Goal: Complete application form: Complete application form

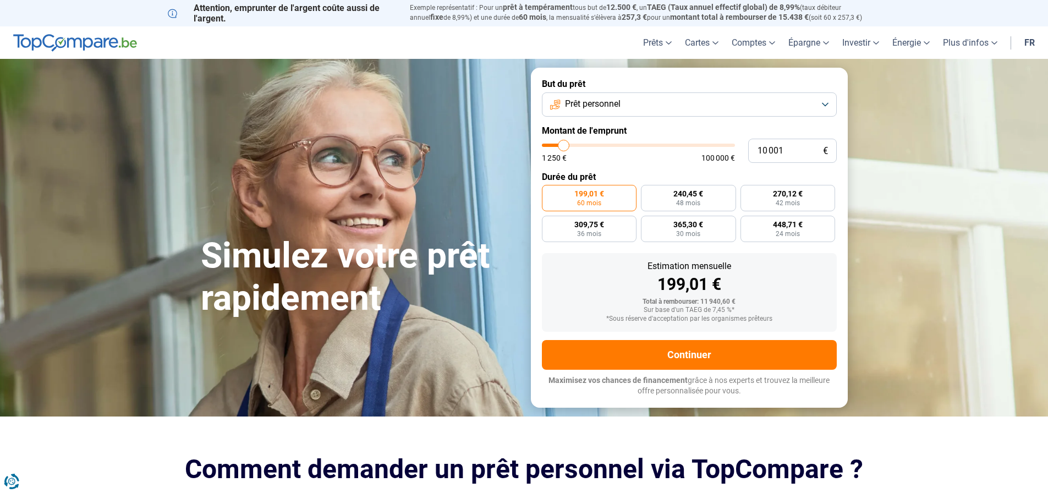
type input "9 750"
type input "9750"
type input "11 000"
type input "11000"
type input "13 000"
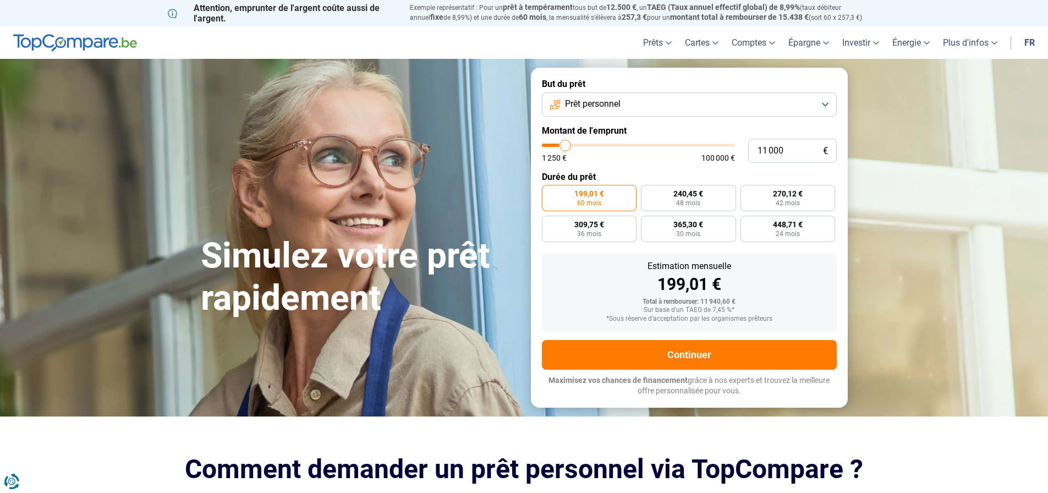
type input "13000"
type input "15 000"
type input "15000"
type input "17 500"
type input "17500"
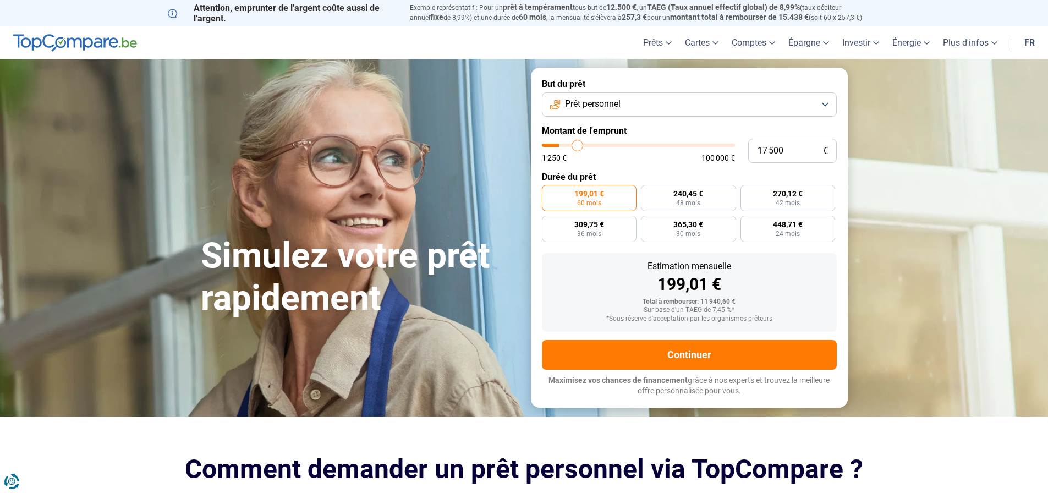
type input "20 500"
type input "20500"
type input "22 750"
type input "22750"
type input "24 500"
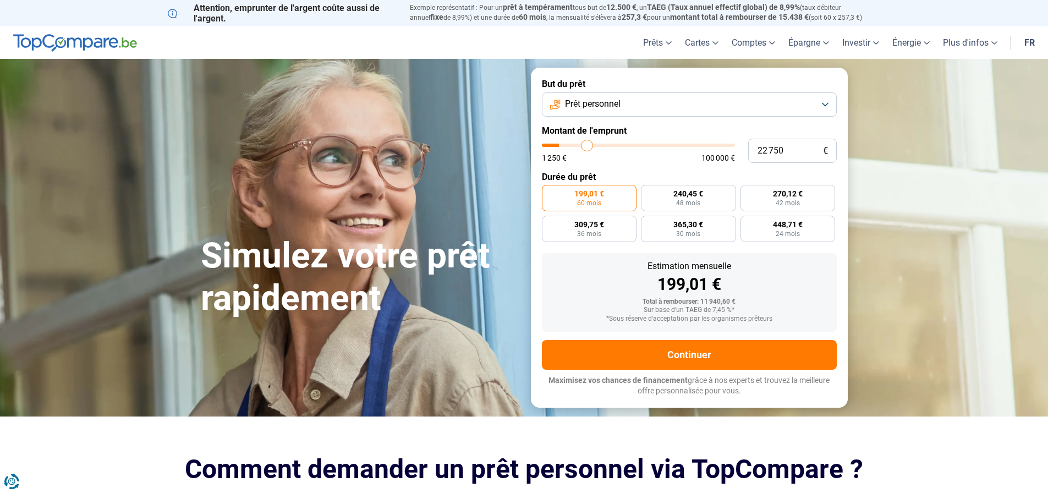
type input "24500"
type input "26 250"
type input "26250"
type input "27 750"
type input "27750"
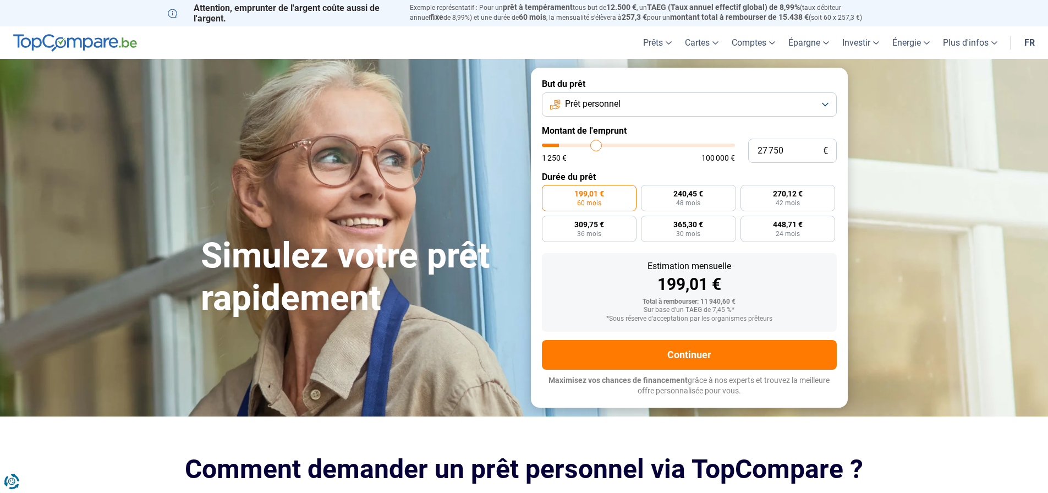
type input "29 000"
type input "29000"
type input "30 750"
type input "30750"
type input "32 500"
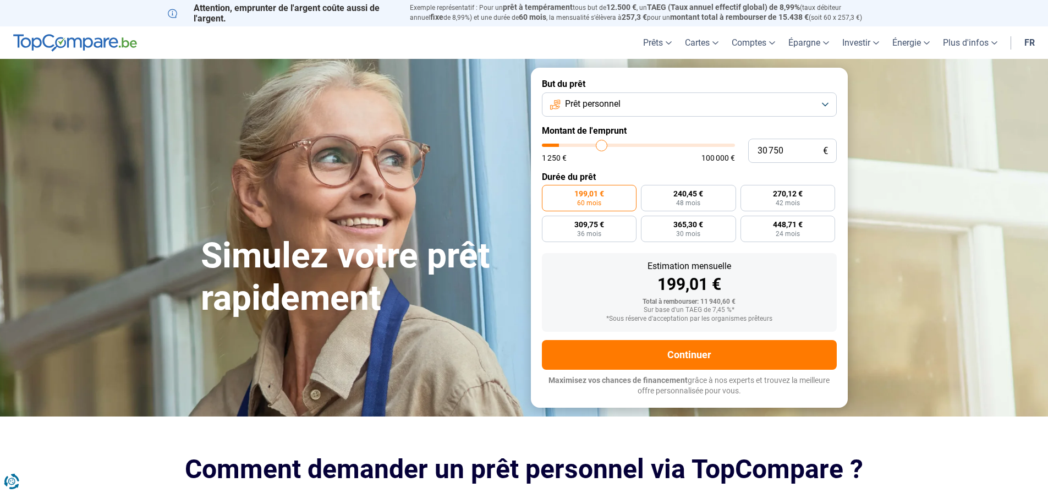
type input "32500"
type input "33 750"
type input "33750"
type input "35 500"
type input "35500"
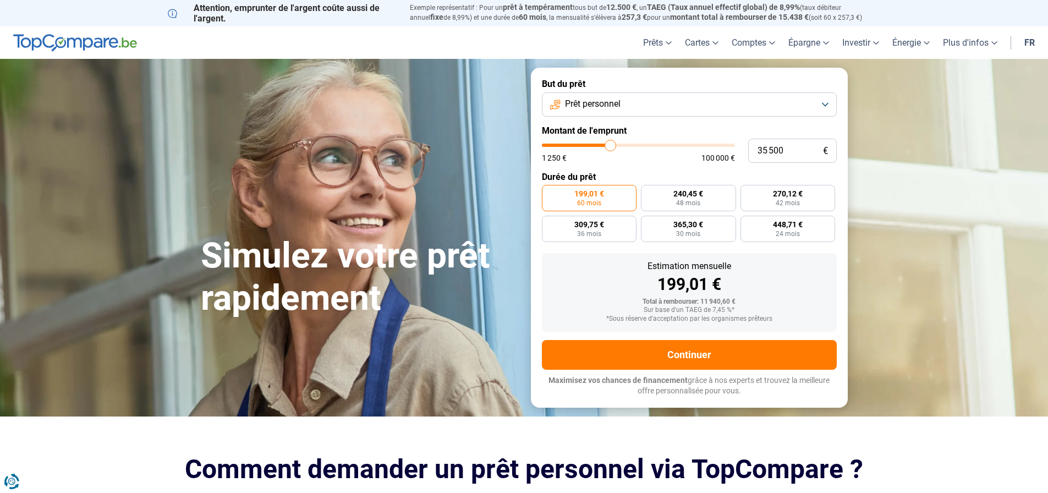
type input "36 250"
type input "36250"
type input "36 750"
type input "36750"
type input "37 000"
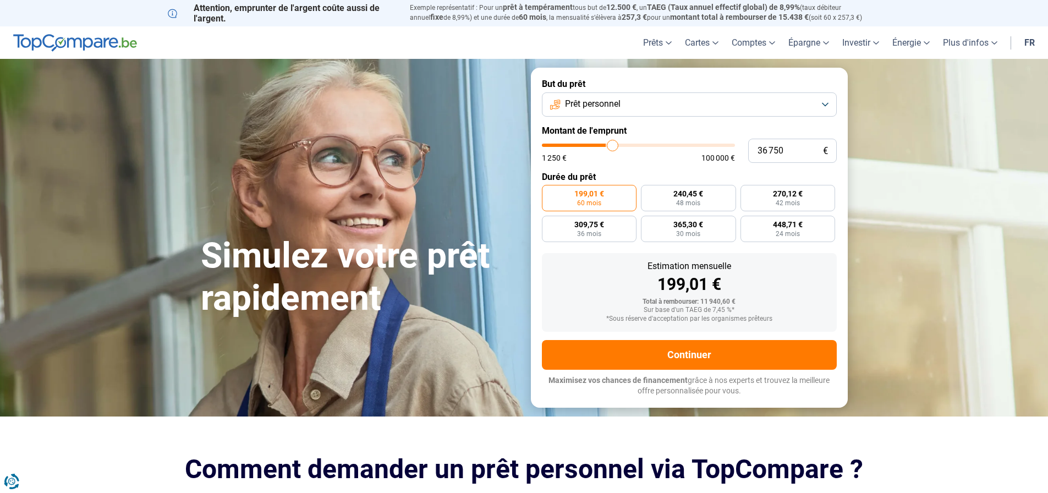
type input "37000"
type input "38 250"
type input "38250"
type input "40 750"
type input "40750"
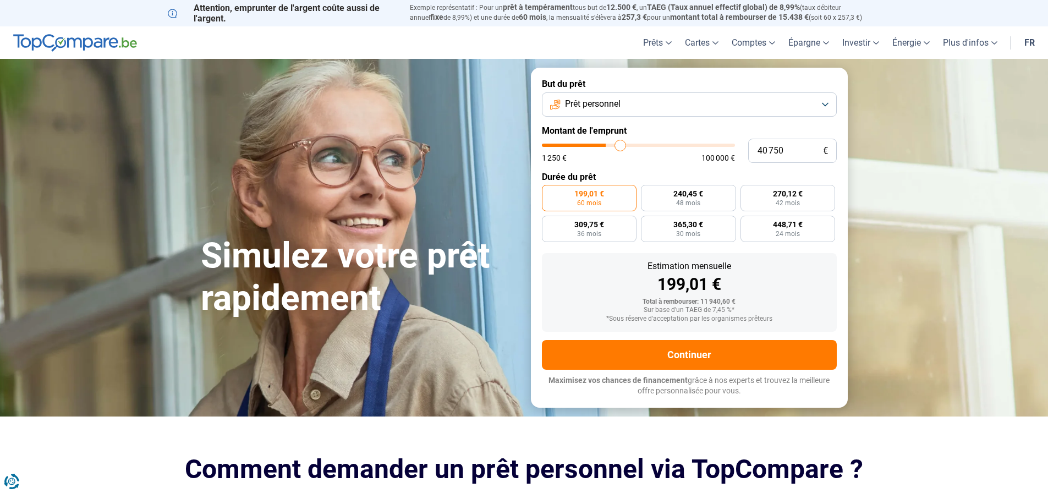
type input "41 250"
type input "41250"
type input "42 250"
type input "42250"
type input "43 500"
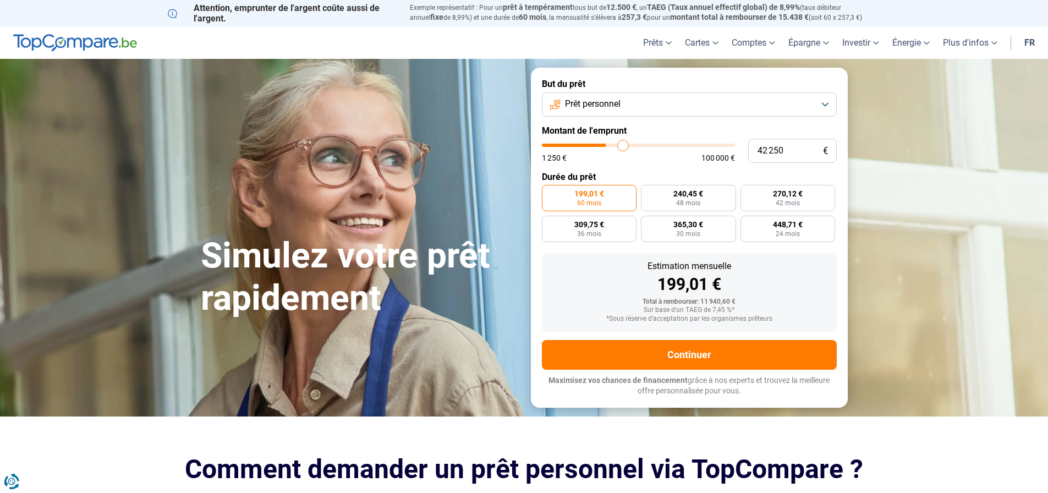
type input "43500"
type input "45 000"
type input "45000"
type input "47 000"
type input "47000"
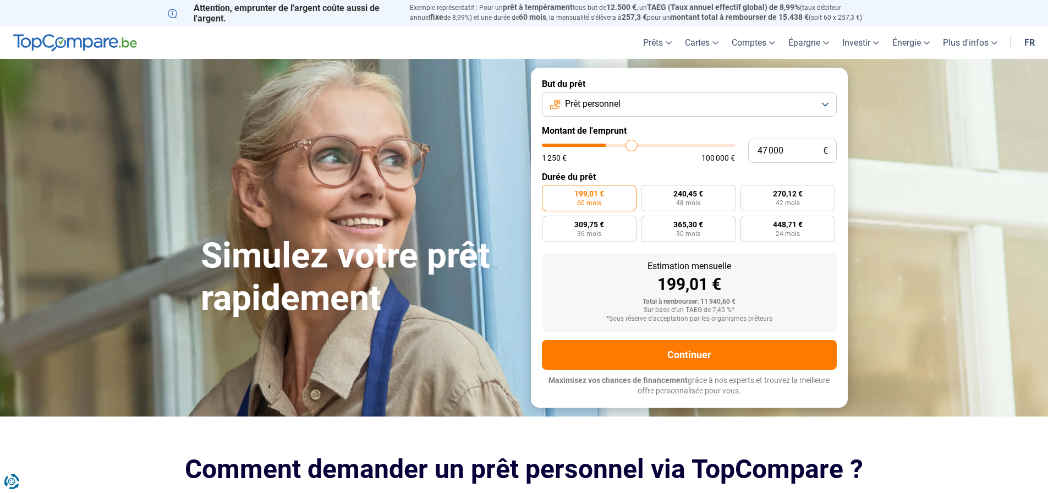
type input "50 000"
type input "50000"
type input "53 250"
type input "53250"
type input "55 500"
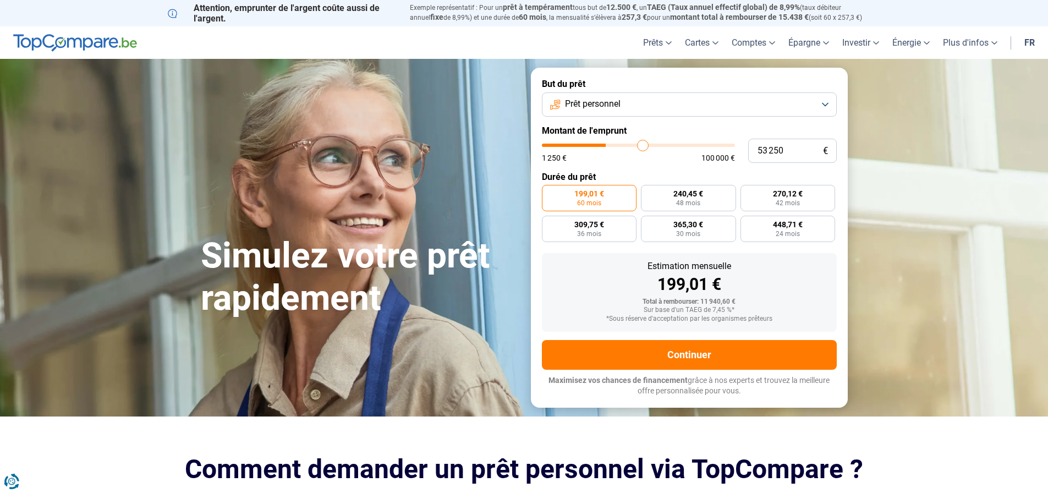
type input "55500"
type input "56 250"
type input "56250"
type input "56 500"
type input "56500"
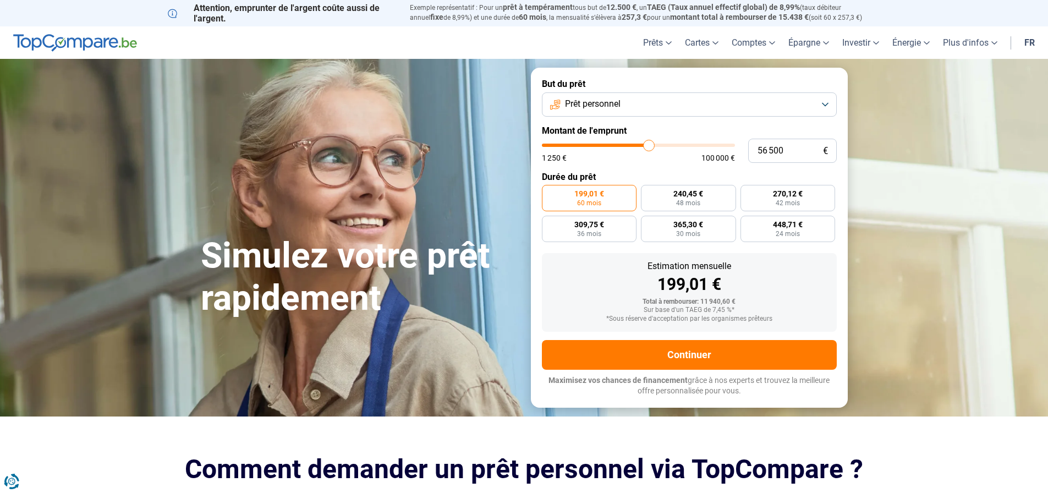
type input "57 000"
type input "57000"
type input "57 250"
type input "57250"
type input "57 750"
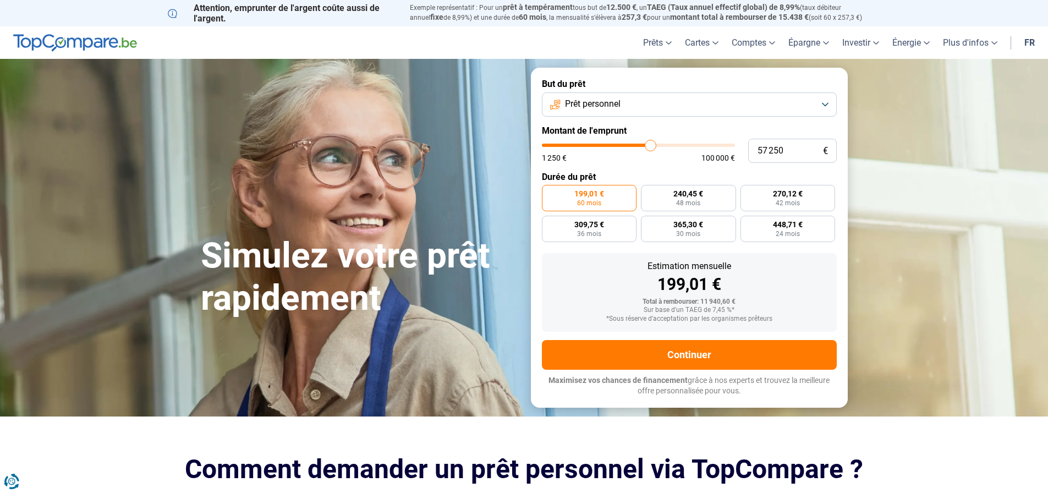
type input "57750"
type input "58 000"
type input "58000"
type input "58 750"
type input "58750"
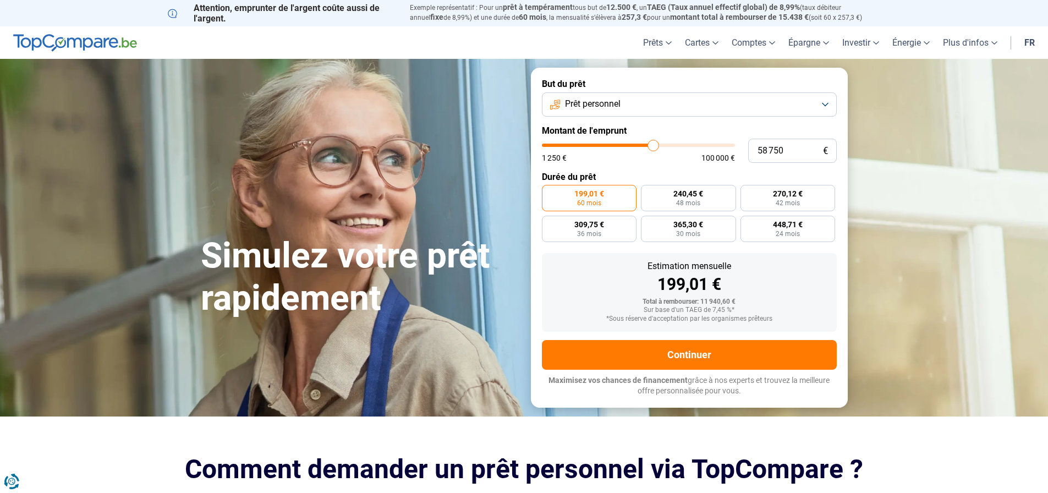
type input "60 250"
type input "60250"
type input "61 750"
type input "61750"
type input "62 250"
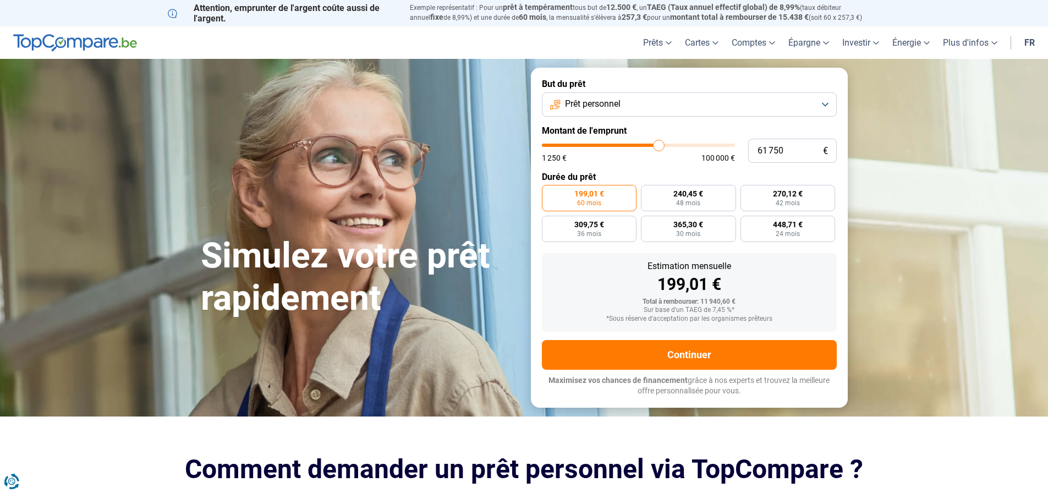
type input "62250"
type input "64 250"
type input "64250"
type input "66 500"
type input "66500"
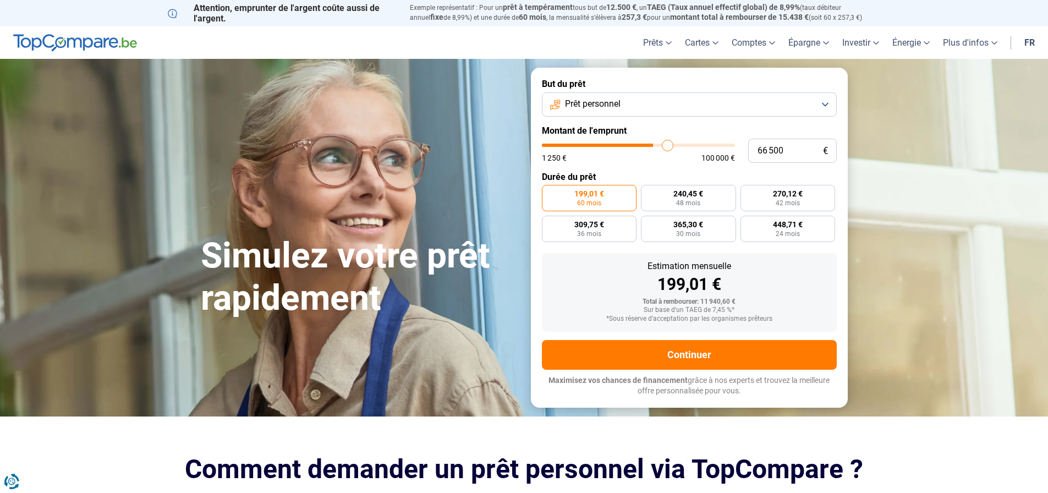
type input "68 750"
type input "68750"
type input "69 250"
type input "69250"
type input "69 750"
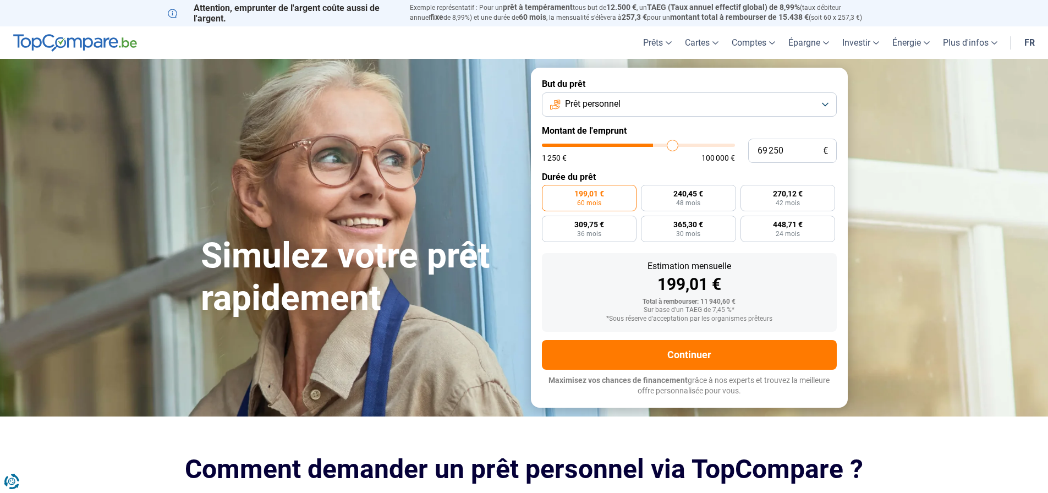
type input "69750"
type input "70 500"
type input "70500"
type input "71 000"
type input "71000"
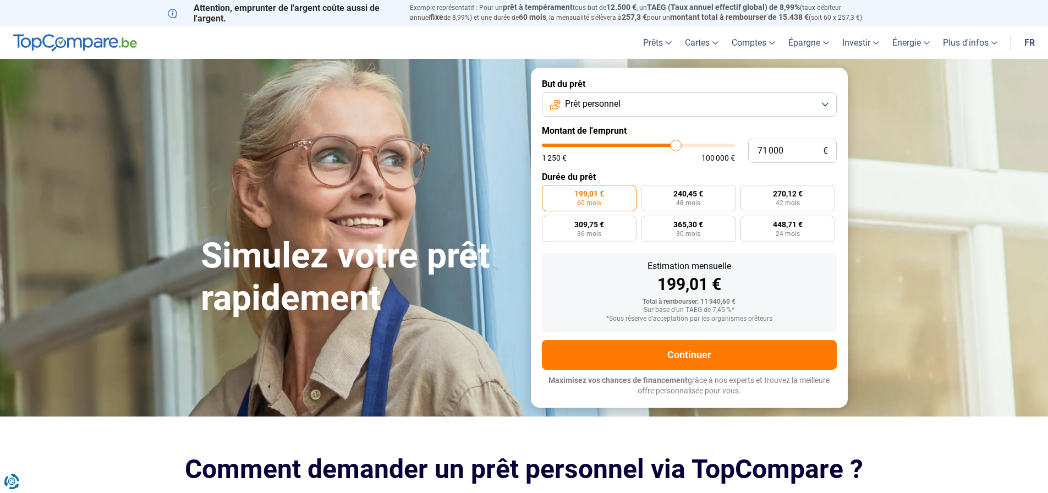
type input "71 750"
type input "71750"
type input "72 250"
type input "72250"
type input "72 750"
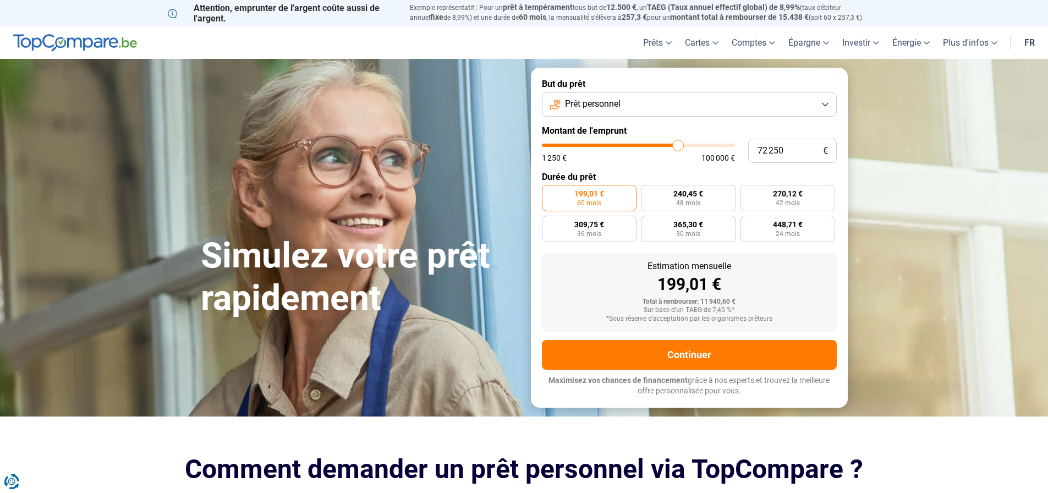
type input "72750"
type input "73 250"
type input "73250"
type input "74 000"
type input "74000"
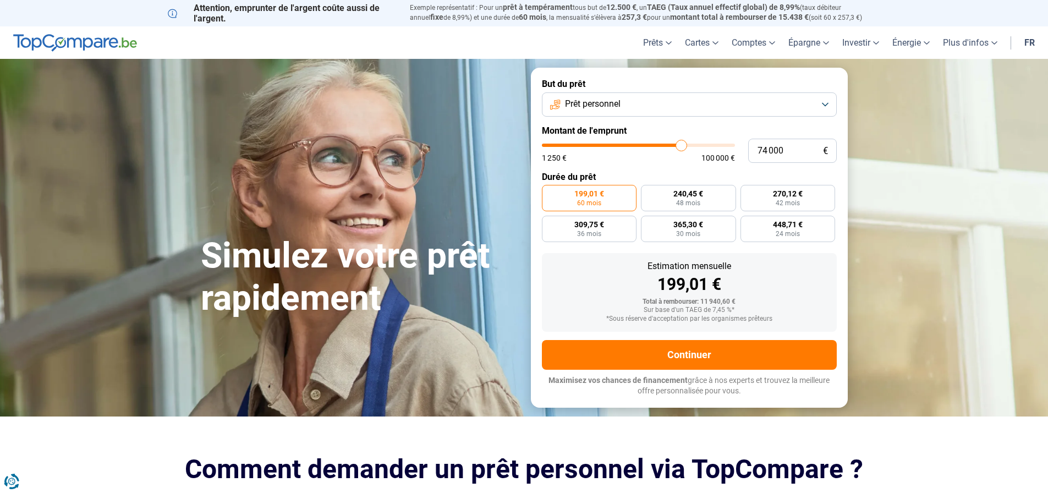
type input "75 250"
type input "75250"
type input "76 500"
type input "76500"
type input "77 250"
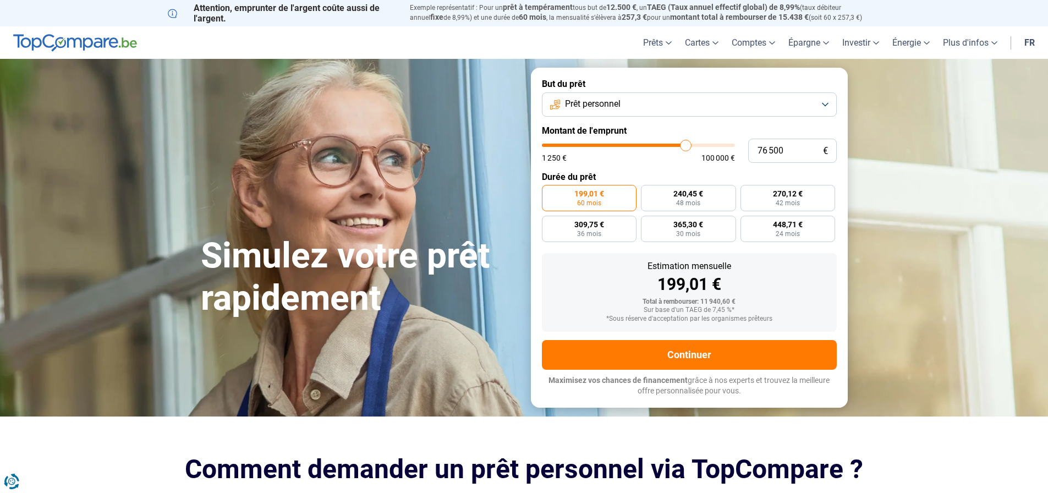
type input "77250"
type input "77 750"
type input "77750"
type input "78 250"
type input "78250"
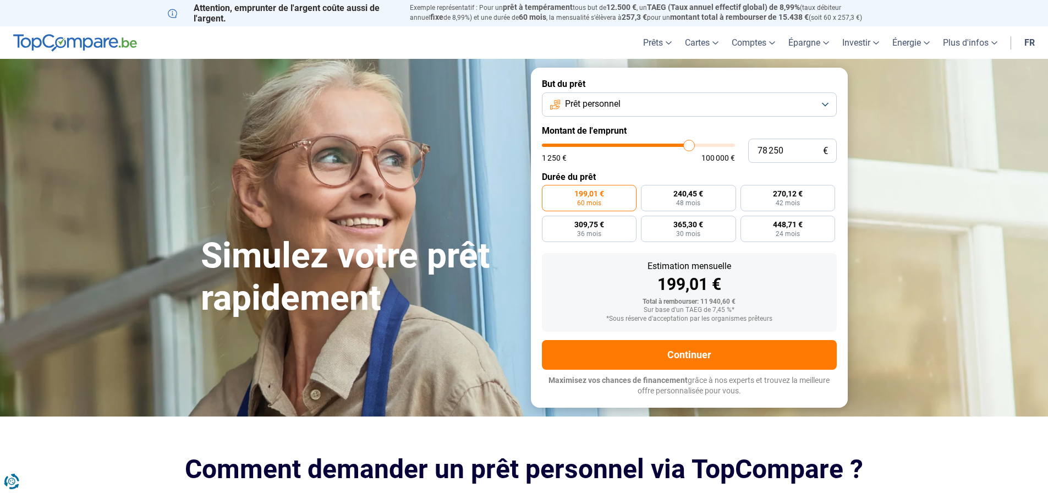
type input "78 500"
type input "78500"
type input "78 750"
type input "78750"
type input "79 500"
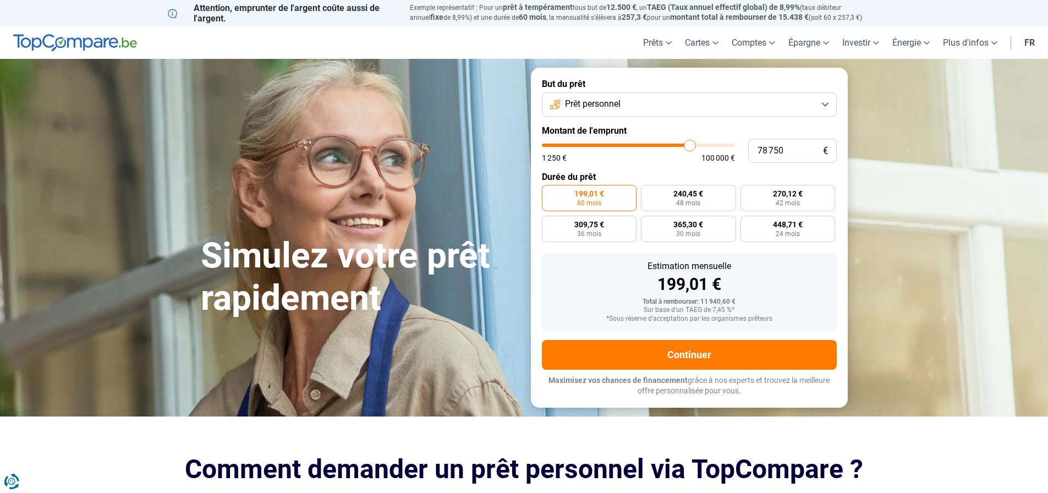
type input "79500"
type input "79 750"
type input "79750"
type input "81 000"
type input "81000"
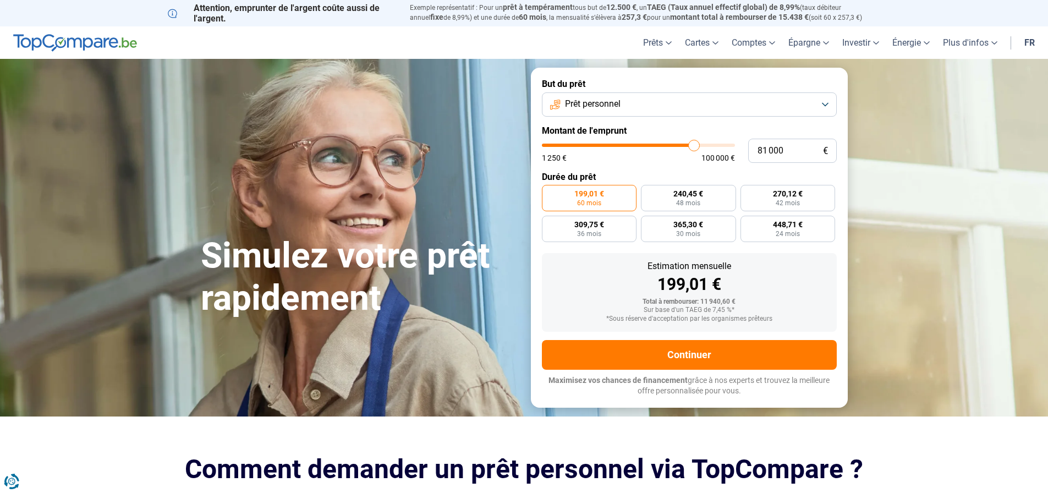
type input "81 250"
type input "81250"
type input "81 500"
type input "81500"
type input "81 750"
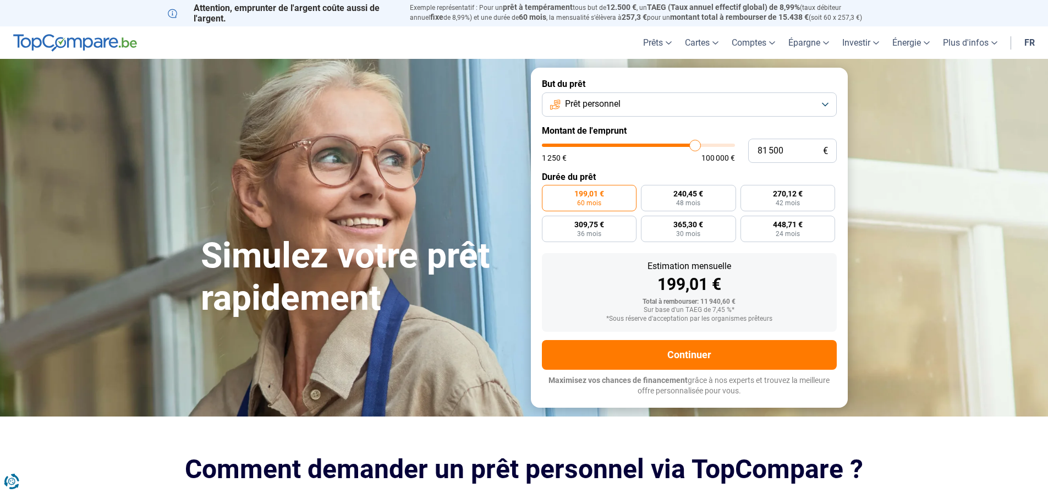
type input "81750"
type input "83 750"
type input "83750"
type input "84 500"
type input "84500"
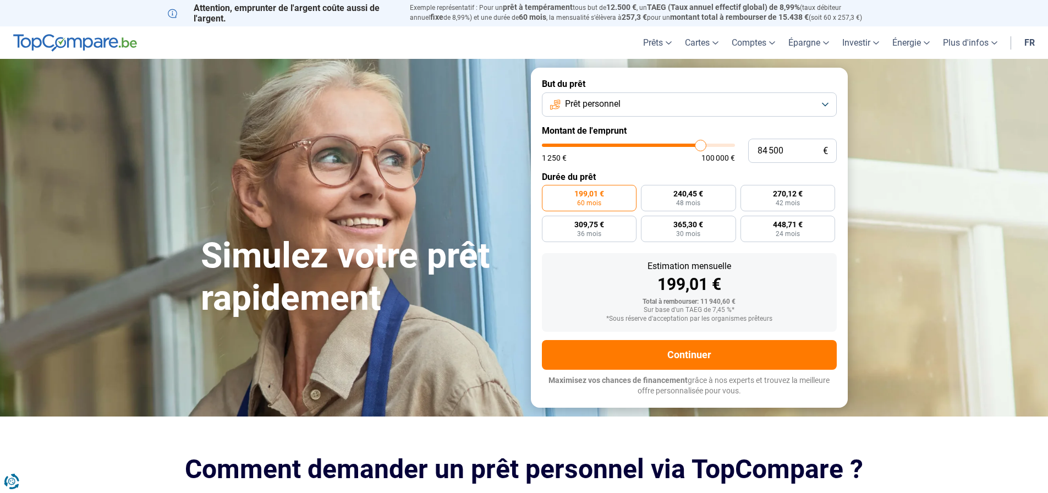
type input "85 750"
type input "85750"
type input "86 000"
type input "86000"
type input "86 500"
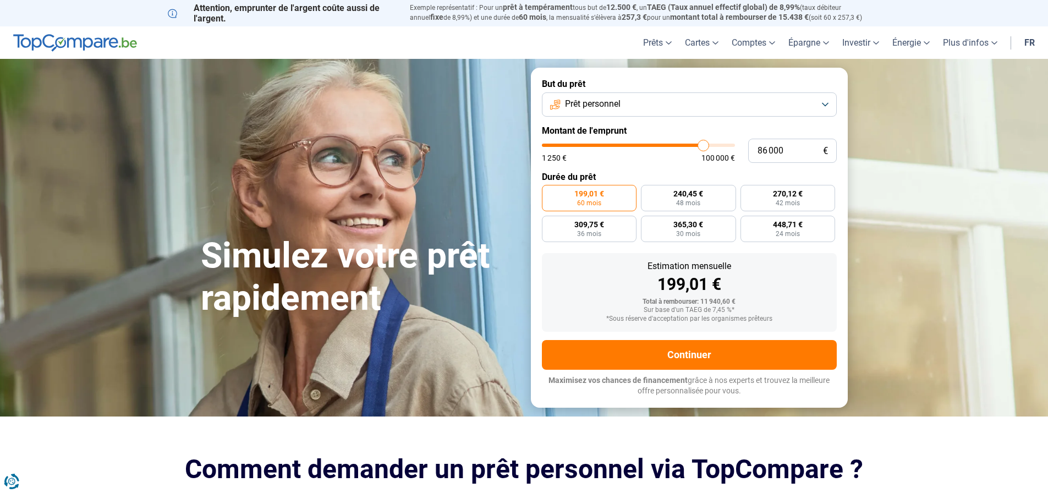
type input "86500"
type input "86 750"
type input "86750"
type input "87 000"
type input "87000"
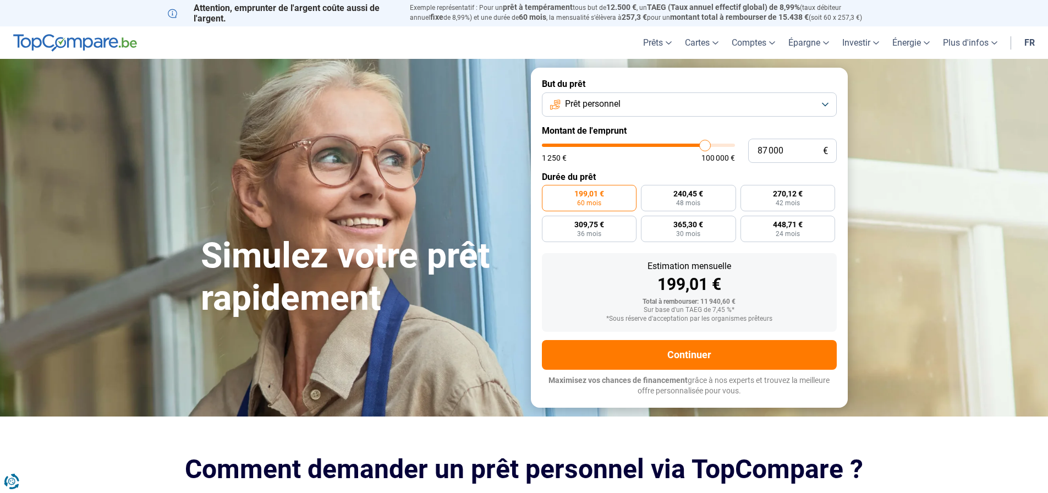
type input "87 250"
type input "87250"
type input "87 500"
type input "87500"
type input "88 000"
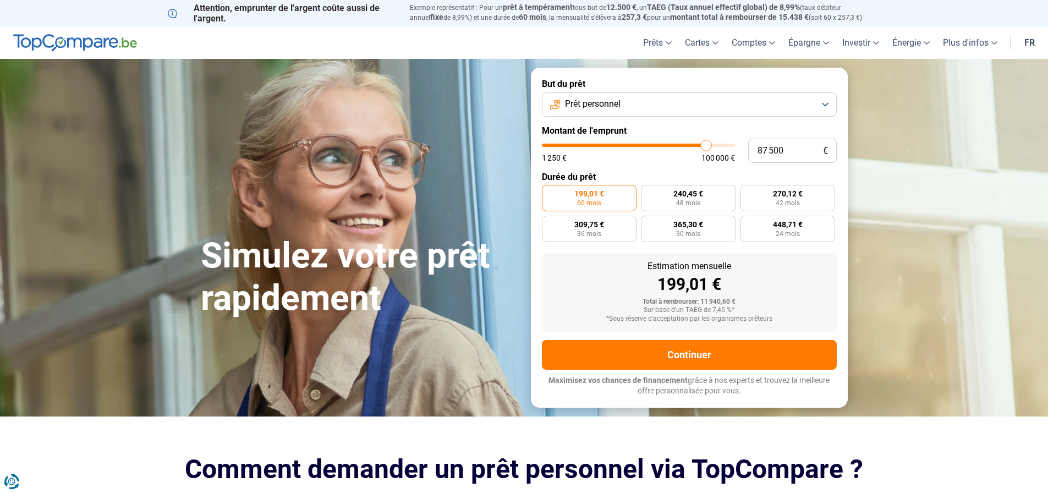
type input "88000"
type input "88 250"
type input "88250"
type input "88 000"
type input "88000"
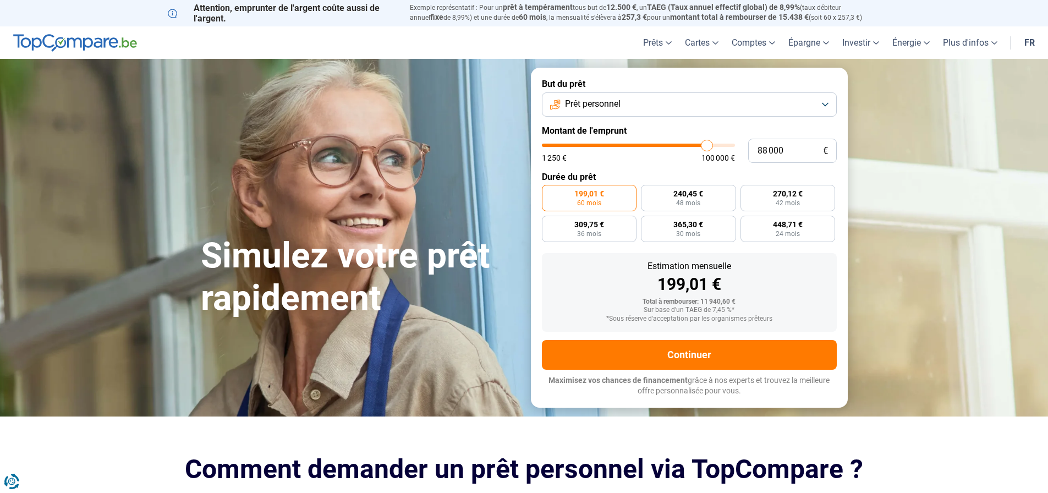
type input "87 250"
type input "87250"
type input "87 000"
type input "87000"
type input "87 250"
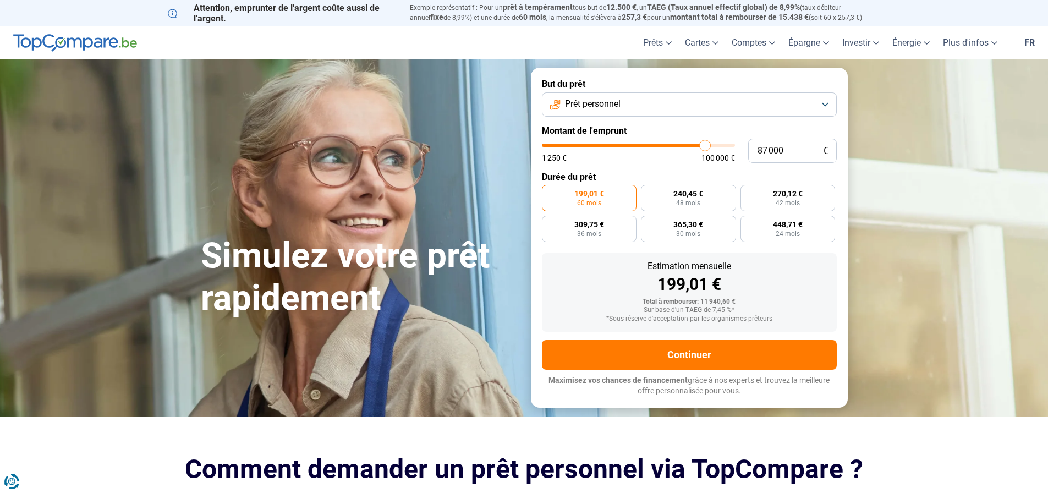
type input "87250"
type input "87 500"
type input "87500"
type input "87 250"
type input "87250"
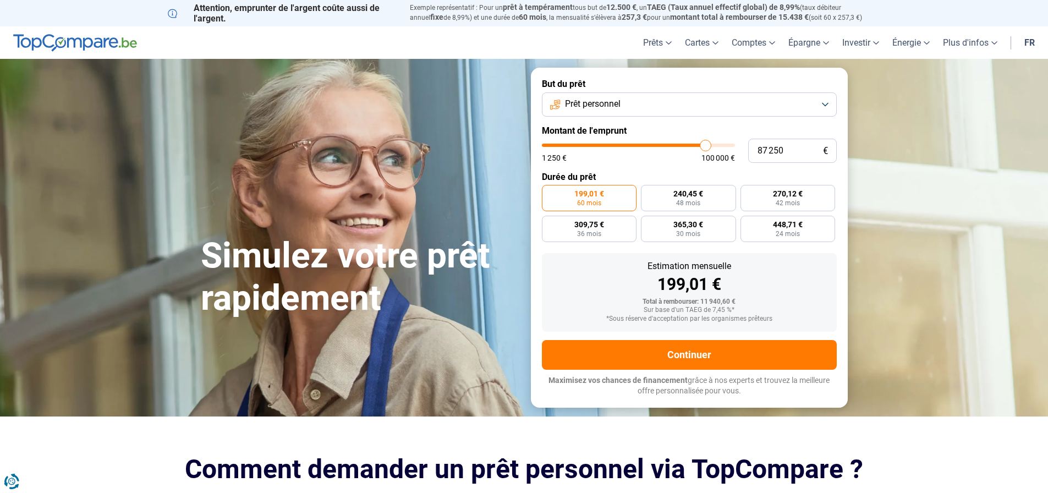
type input "87 000"
type input "87000"
type input "86 750"
type input "86750"
type input "86 500"
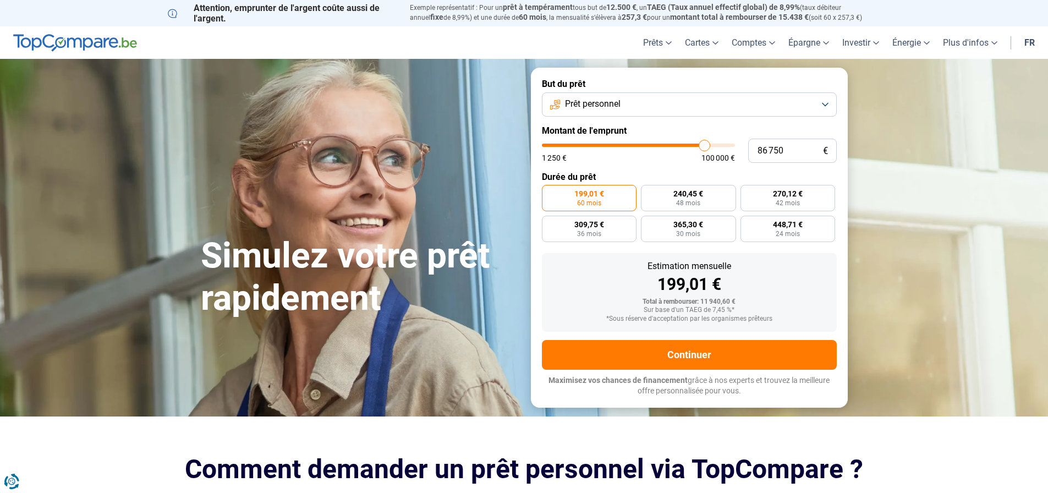
type input "86500"
type input "86 000"
type input "86000"
type input "85 750"
type input "85750"
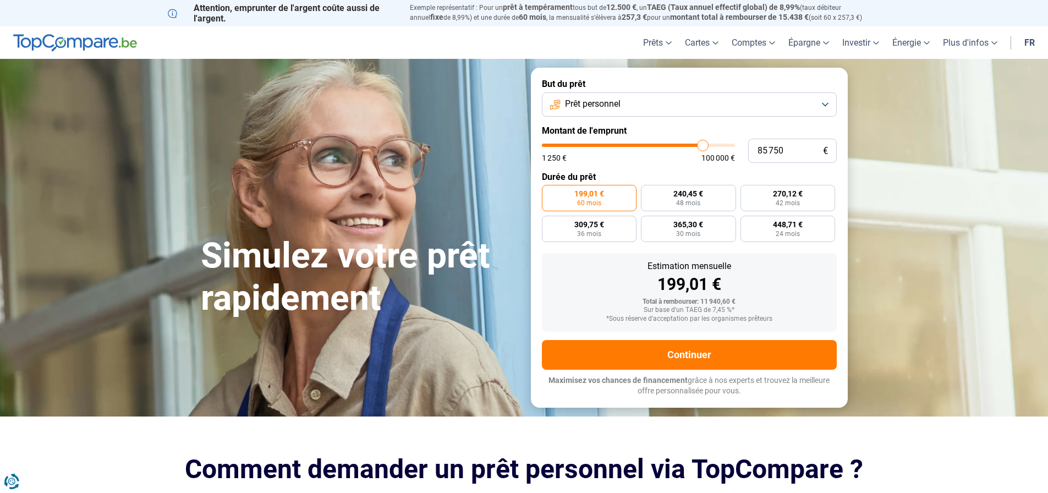
type input "85 500"
type input "85500"
type input "85 000"
drag, startPoint x: 562, startPoint y: 146, endPoint x: 701, endPoint y: 146, distance: 138.6
type input "85000"
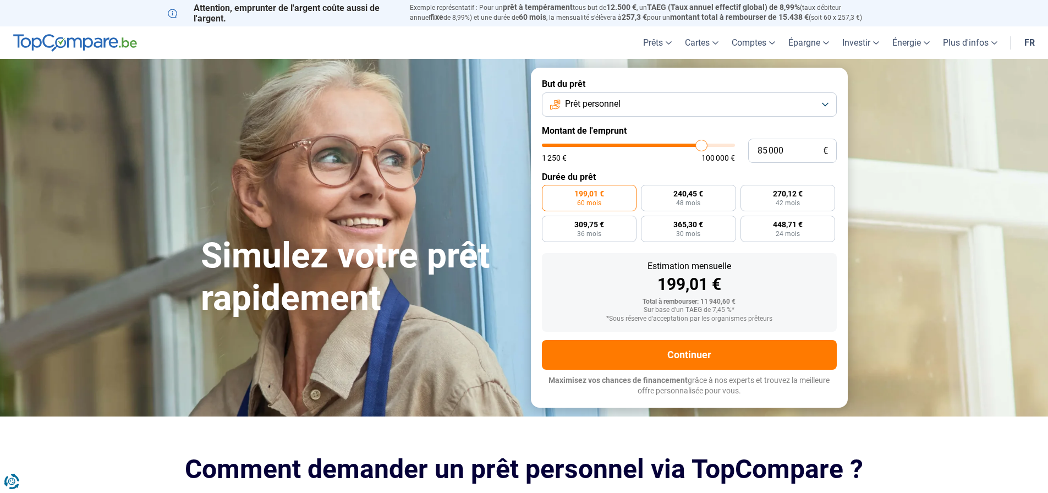
click at [701, 146] on input "range" at bounding box center [638, 145] width 193 height 3
radio input "false"
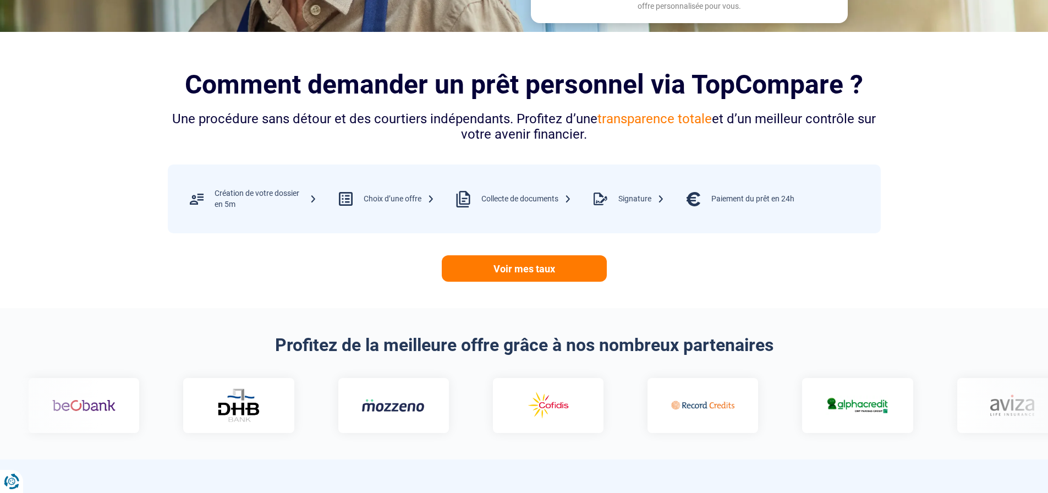
scroll to position [385, 0]
click at [531, 265] on link "Voir mes taux" at bounding box center [524, 268] width 165 height 26
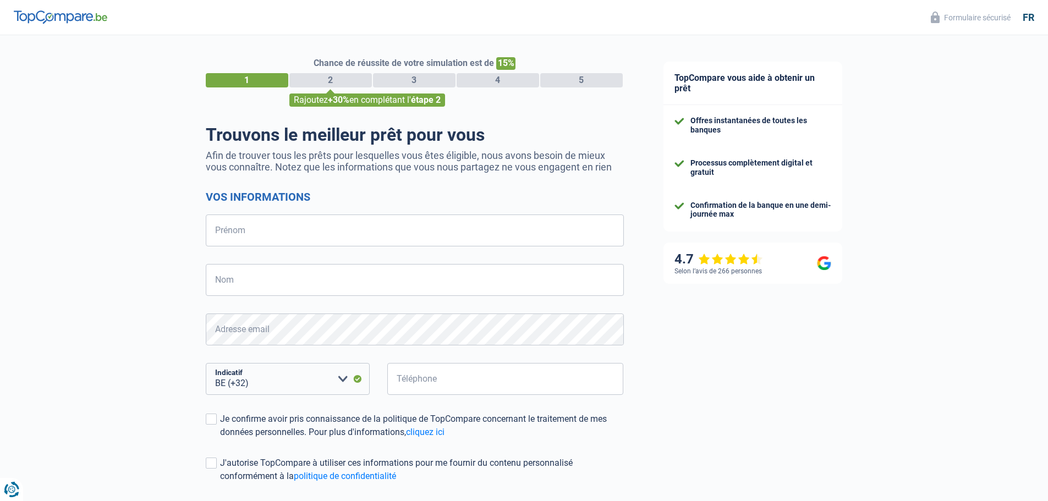
select select "32"
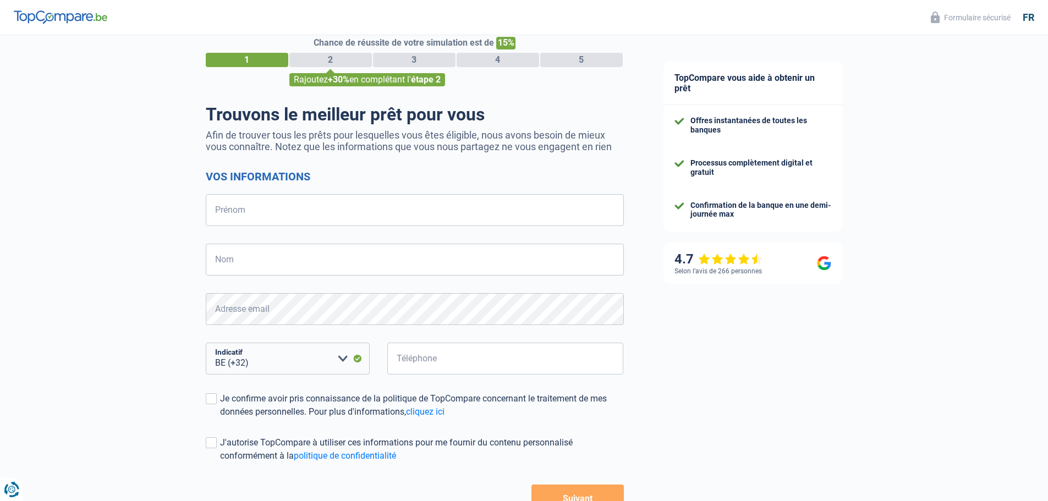
scroll to position [55, 0]
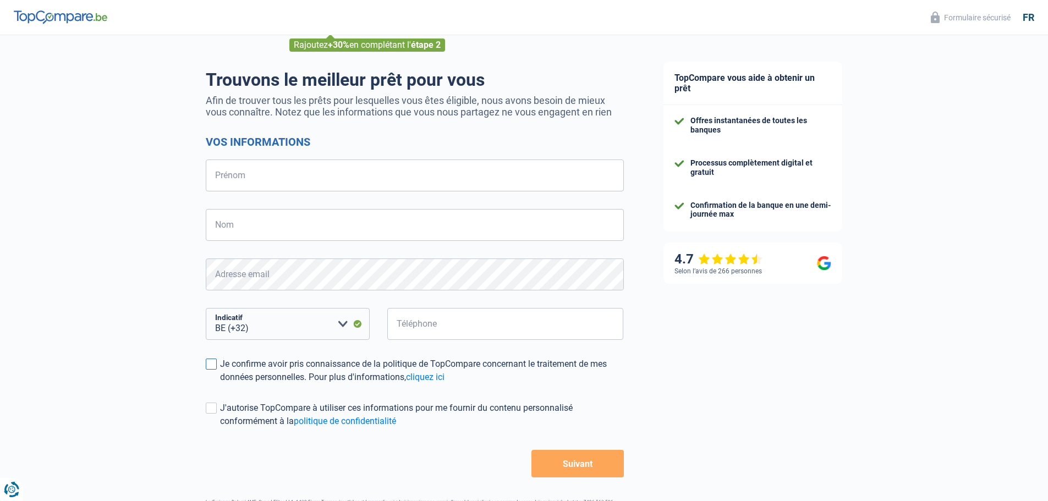
click at [212, 364] on span at bounding box center [211, 364] width 11 height 11
click at [220, 384] on input "Je confirme avoir pris connaissance de la politique de TopCompare concernant le…" at bounding box center [220, 384] width 0 height 0
click at [251, 185] on input "Prénom" at bounding box center [415, 175] width 418 height 32
type input "Fleur"
type input "Cleiren"
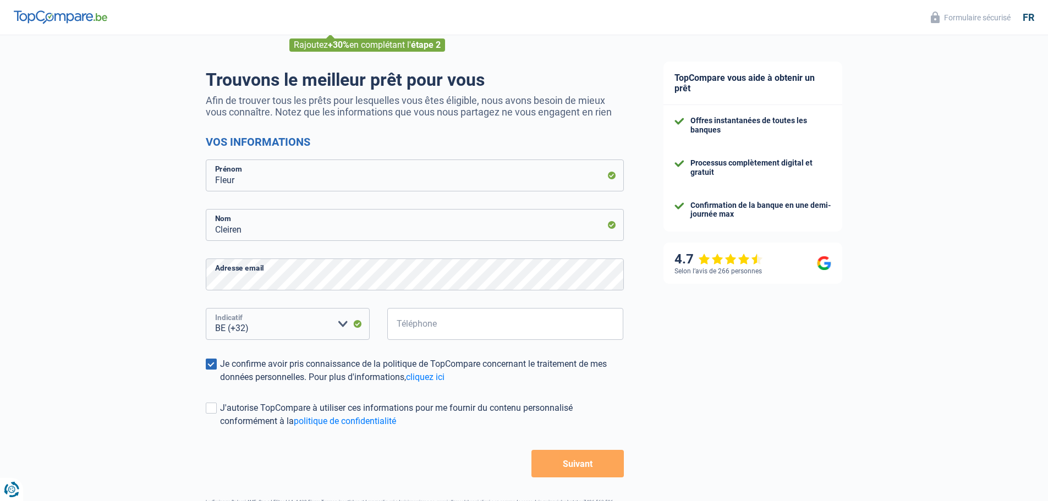
click at [277, 328] on select "BE (+32) LU (+352) Veuillez sélectionner une option" at bounding box center [288, 324] width 164 height 32
click at [279, 327] on select "BE (+32) LU (+352) Veuillez sélectionner une option" at bounding box center [288, 324] width 164 height 32
click at [418, 328] on input "Téléphone" at bounding box center [505, 324] width 236 height 32
type input "498515287"
click at [574, 463] on button "Suivant" at bounding box center [577, 463] width 92 height 27
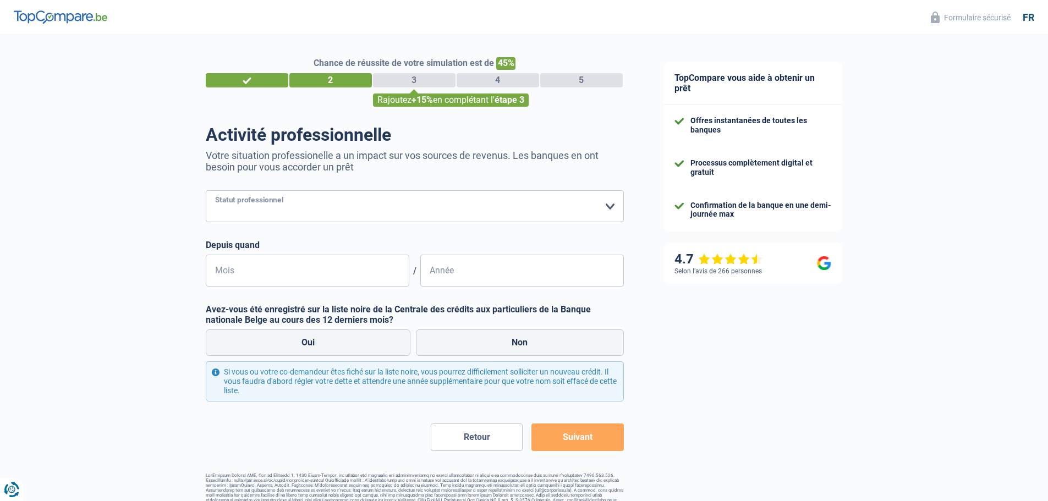
click at [361, 205] on select "Ouvrier Employé privé Employé public Invalide Indépendant Pensionné Chômeur Mut…" at bounding box center [415, 206] width 418 height 32
select select "privateEmployee"
click at [206, 191] on select "Ouvrier Employé privé Employé public Invalide Indépendant Pensionné Chômeur Mut…" at bounding box center [415, 206] width 418 height 32
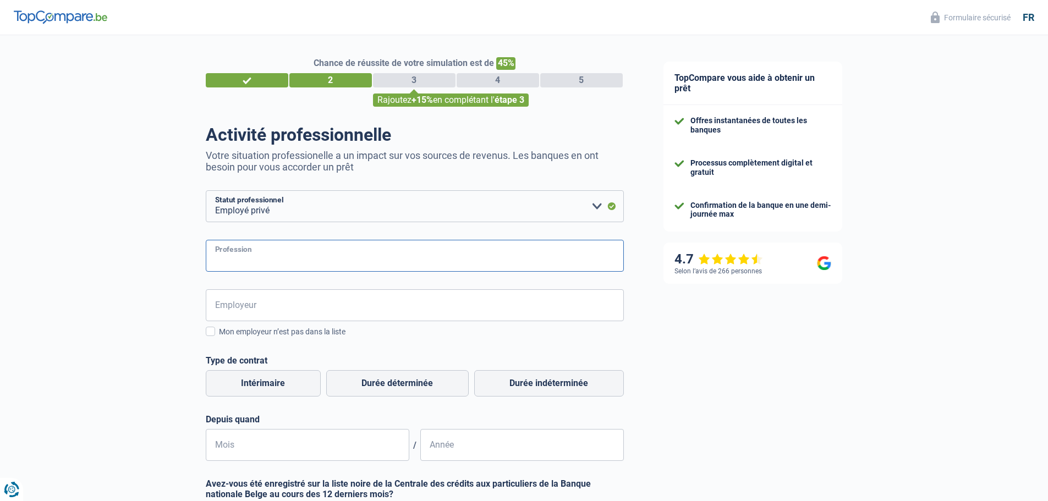
click at [290, 260] on input "Profession" at bounding box center [415, 256] width 418 height 32
type input "Business Unit Assistant"
click at [283, 315] on input "Employeur" at bounding box center [415, 305] width 418 height 32
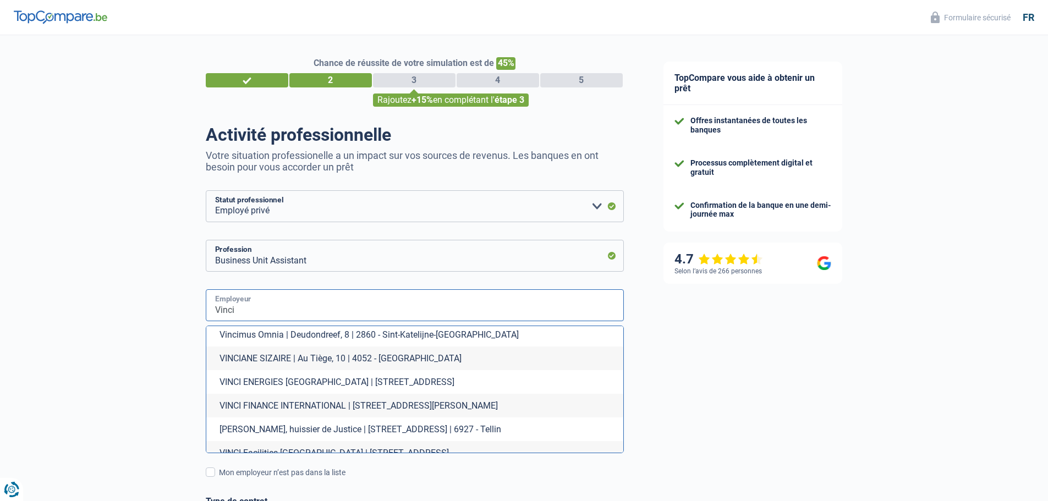
scroll to position [330, 0]
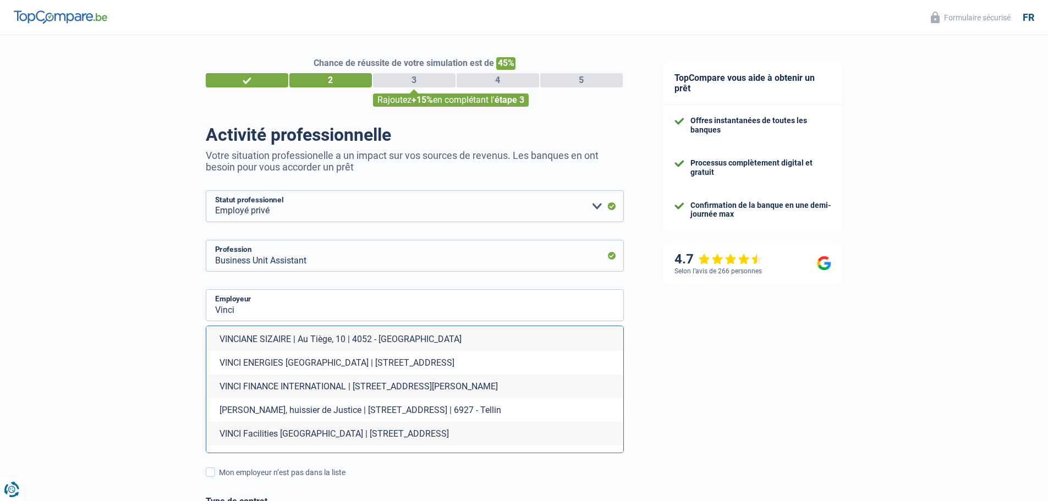
click at [388, 431] on li "VINCI Facilities Belgium | Avenue du Port, 86C | 1000 - Bruxelles" at bounding box center [414, 434] width 417 height 24
type input "VINCI Facilities Belgium | Avenue du Port, 86C | 1000 - Bruxelles"
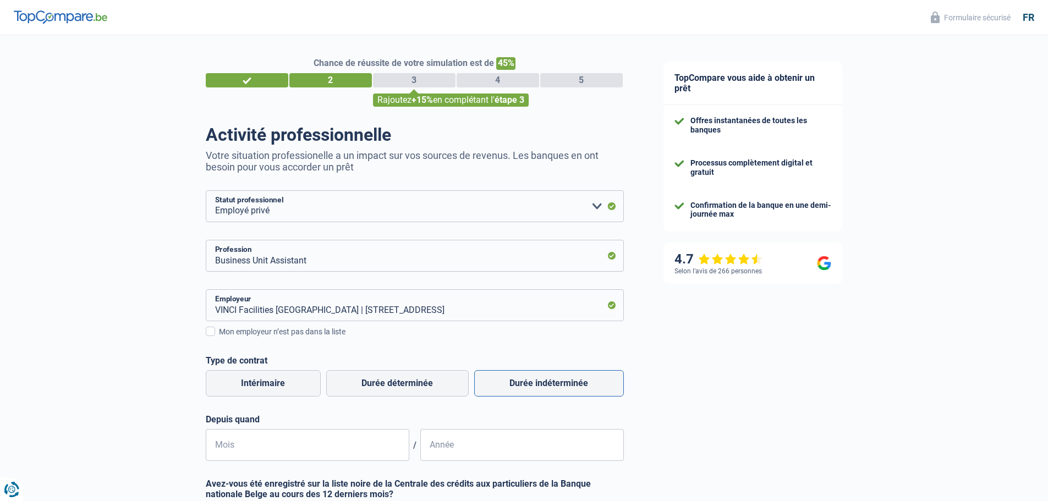
click at [537, 383] on label "Durée indéterminée" at bounding box center [549, 383] width 150 height 26
click at [537, 383] on input "Durée indéterminée" at bounding box center [549, 383] width 150 height 26
radio input "true"
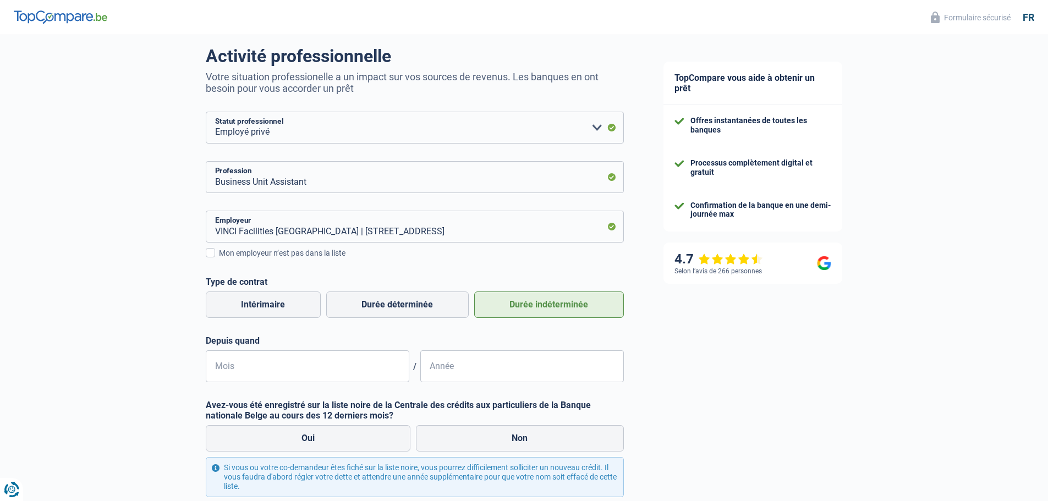
scroll to position [110, 0]
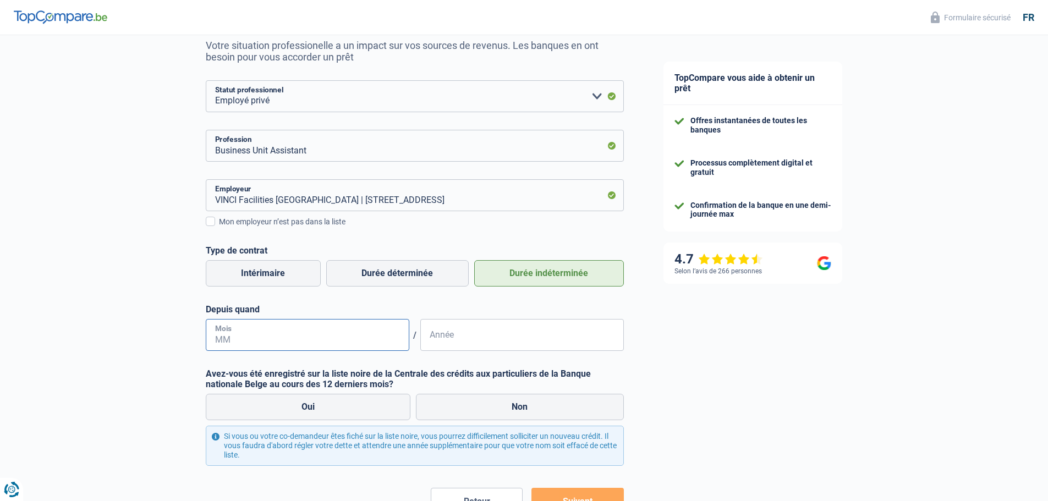
click at [355, 336] on input "Mois" at bounding box center [307, 335] width 203 height 32
type input "05"
click at [443, 339] on input "Année" at bounding box center [521, 335] width 203 height 32
type input "2023"
click at [504, 404] on label "Non" at bounding box center [520, 407] width 208 height 26
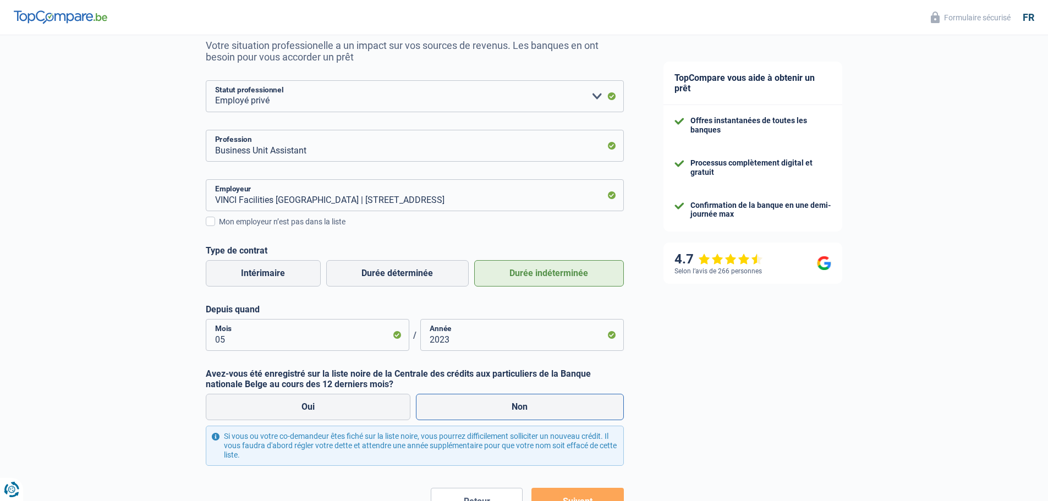
click at [504, 404] on input "Non" at bounding box center [520, 407] width 208 height 26
radio input "true"
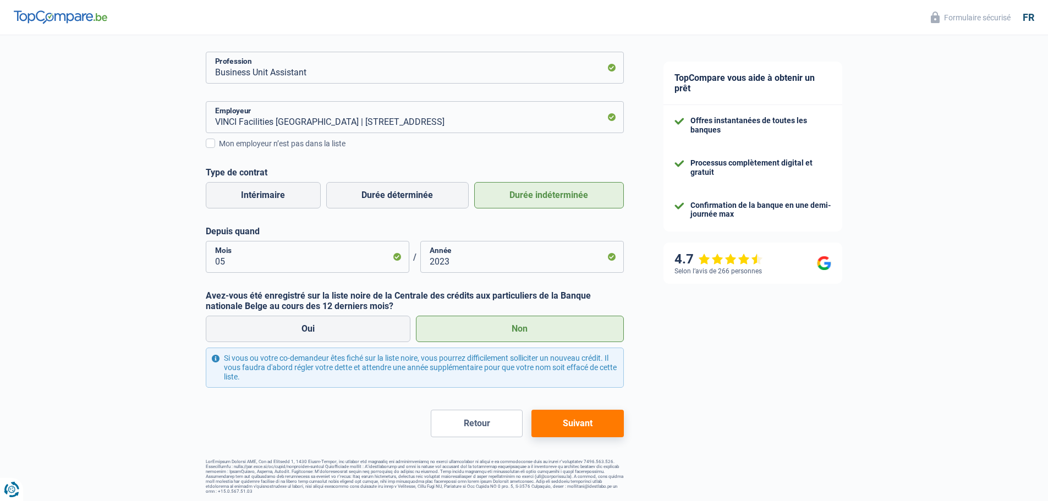
scroll to position [189, 0]
click at [577, 429] on button "Suivant" at bounding box center [577, 422] width 92 height 27
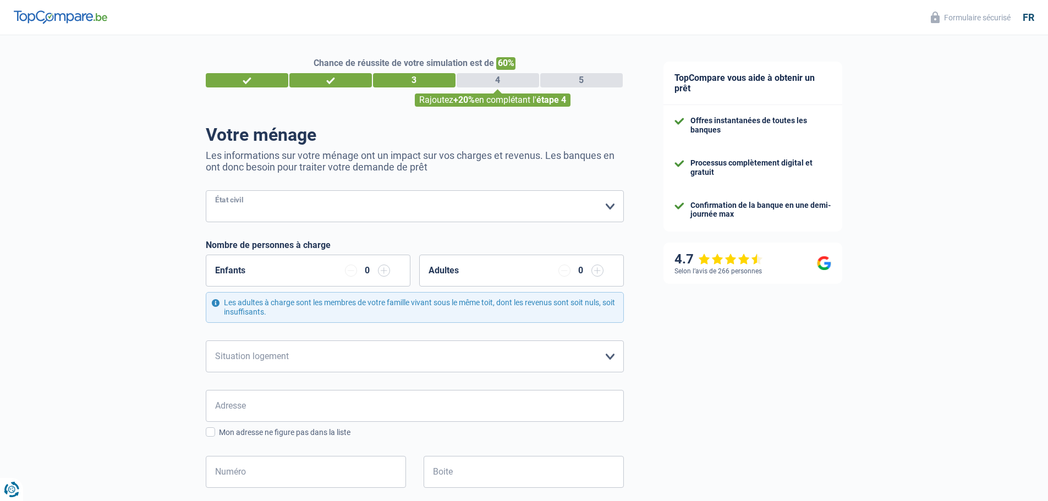
click at [588, 208] on select "Célibataire Marié(e) Cohabitant(e) légal(e) Divorcé(e) Veuf(ve) Séparé (de fait…" at bounding box center [415, 206] width 418 height 32
select select "married"
click at [206, 191] on select "Célibataire Marié(e) Cohabitant(e) légal(e) Divorcé(e) Veuf(ve) Séparé (de fait…" at bounding box center [415, 206] width 418 height 32
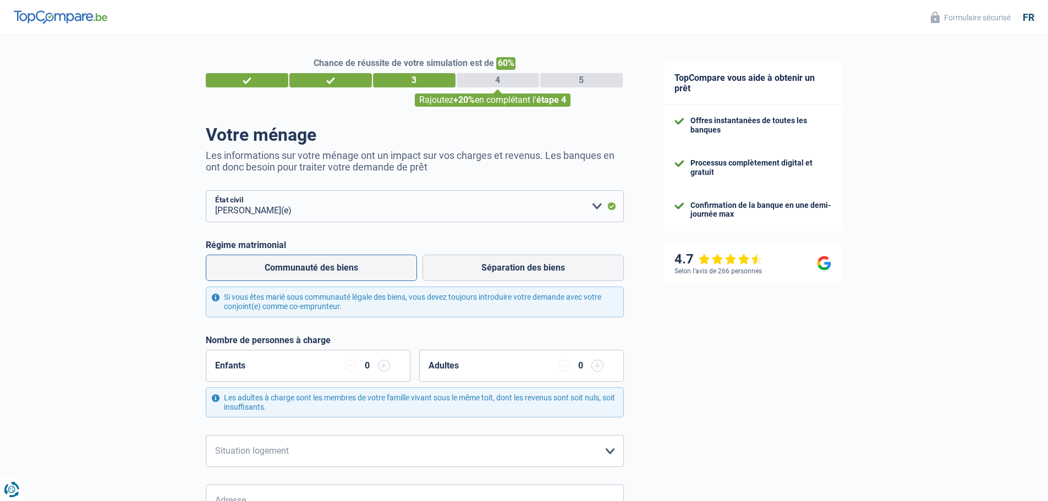
click at [348, 269] on label "Communauté des biens" at bounding box center [311, 268] width 211 height 26
click at [348, 269] on input "Communauté des biens" at bounding box center [311, 268] width 211 height 26
radio input "true"
click at [384, 368] on input "button" at bounding box center [384, 366] width 12 height 12
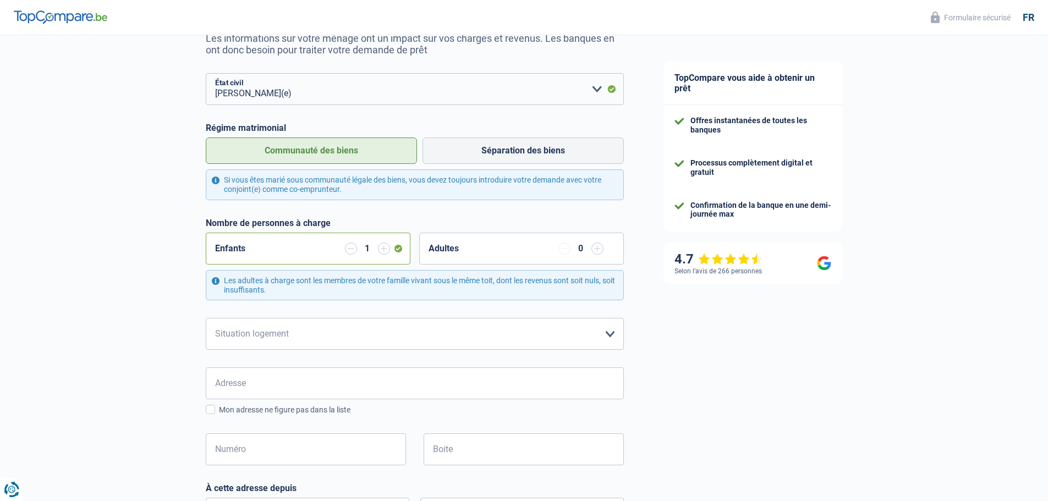
scroll to position [165, 0]
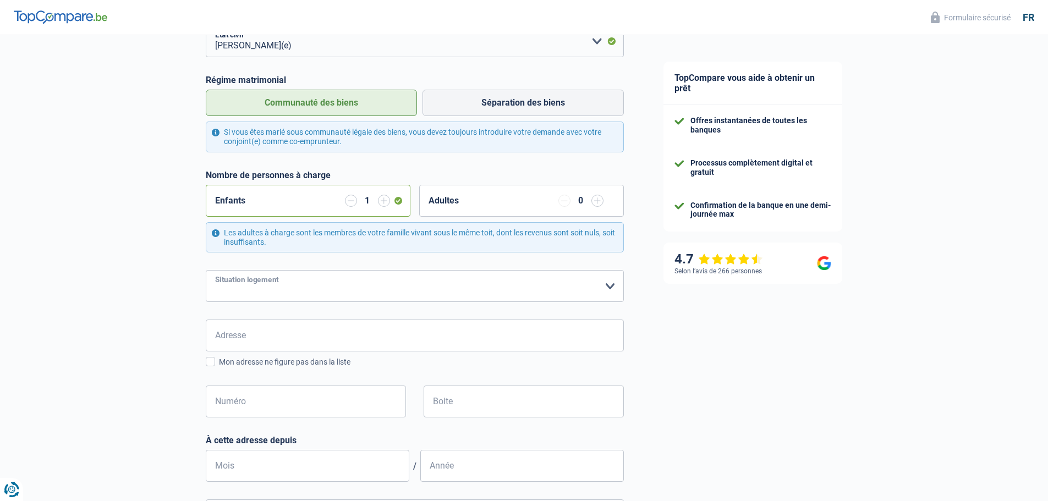
click at [605, 289] on select "Locataire Propriétaire avec prêt hypothécaire Propriétaire sans prêt hypothécai…" at bounding box center [415, 286] width 418 height 32
select select "ownerWithMortgage"
click at [206, 271] on select "Locataire Propriétaire avec prêt hypothécaire Propriétaire sans prêt hypothécai…" at bounding box center [415, 286] width 418 height 32
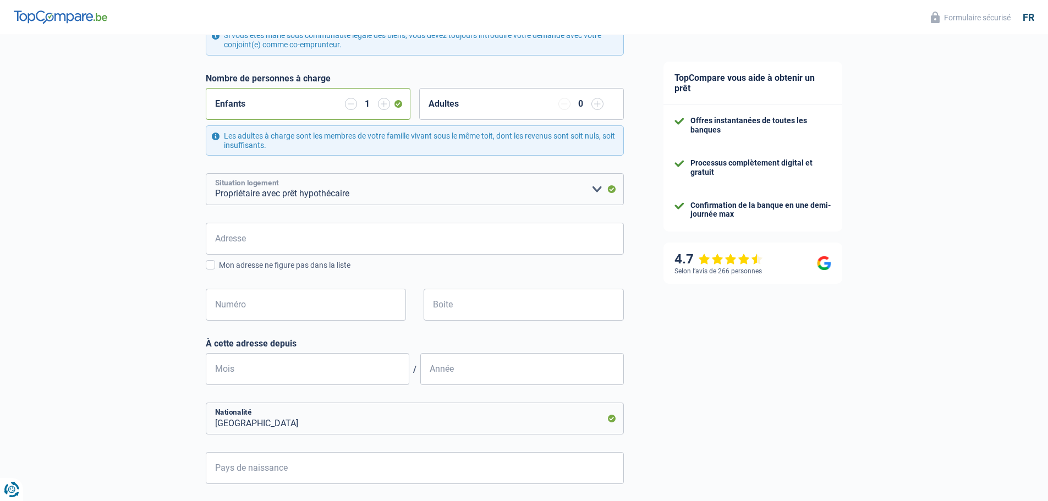
scroll to position [238, 0]
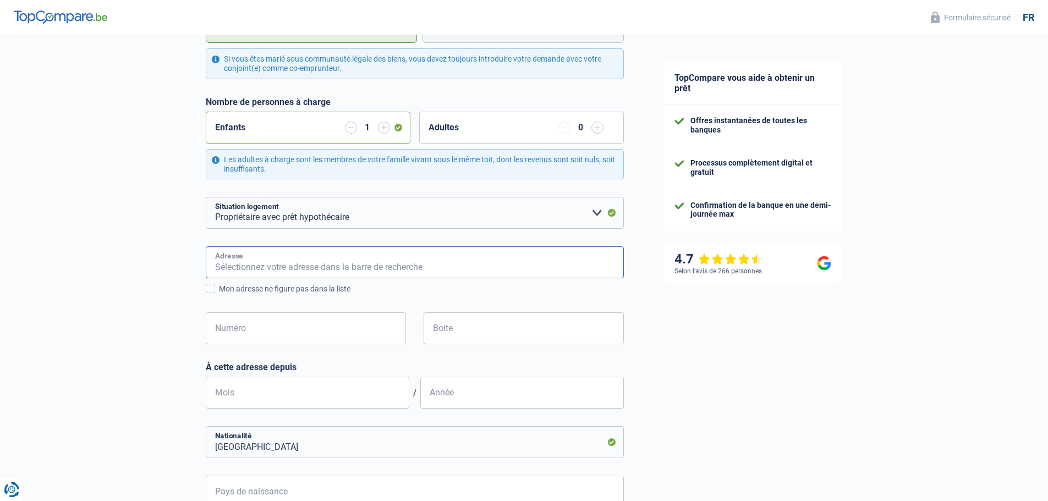
click at [291, 264] on input "Adresse" at bounding box center [415, 262] width 418 height 32
type input "Avenue Paul Brien, 4280, Hannut, BE"
click at [279, 331] on input "Numéro" at bounding box center [306, 328] width 200 height 32
type input "27"
click at [434, 335] on input "Boite" at bounding box center [523, 328] width 200 height 32
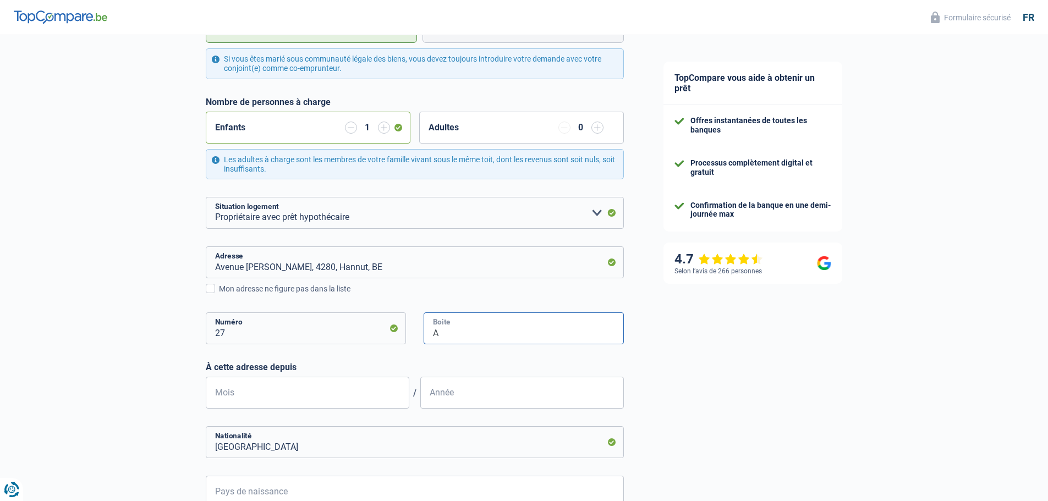
type input "A"
click at [305, 394] on input "Mois" at bounding box center [307, 393] width 203 height 32
type input "03"
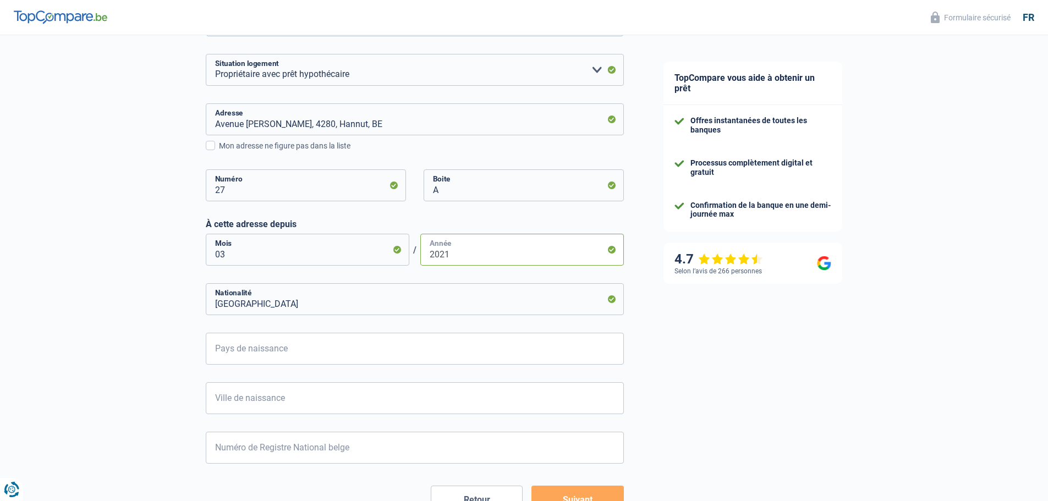
scroll to position [403, 0]
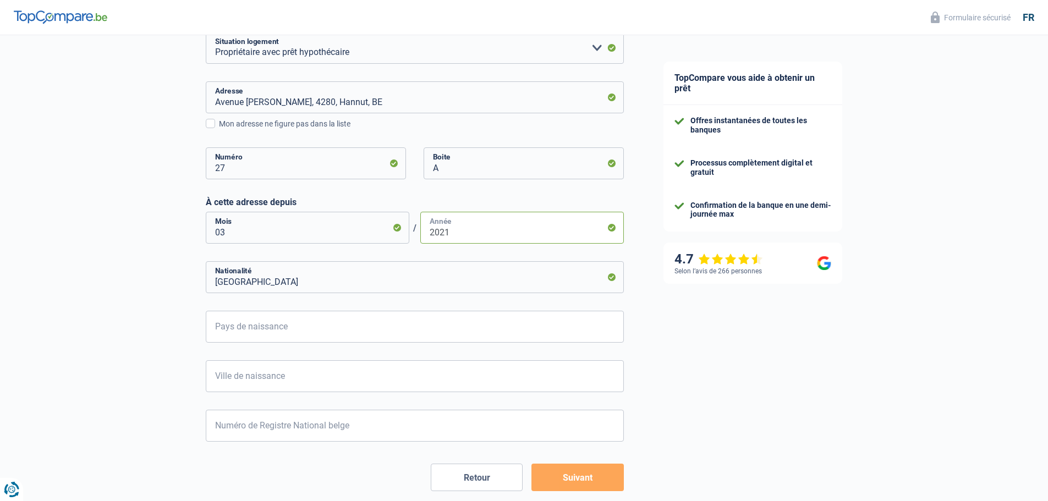
type input "2021"
click at [353, 327] on input "Pays de naissance" at bounding box center [415, 327] width 418 height 32
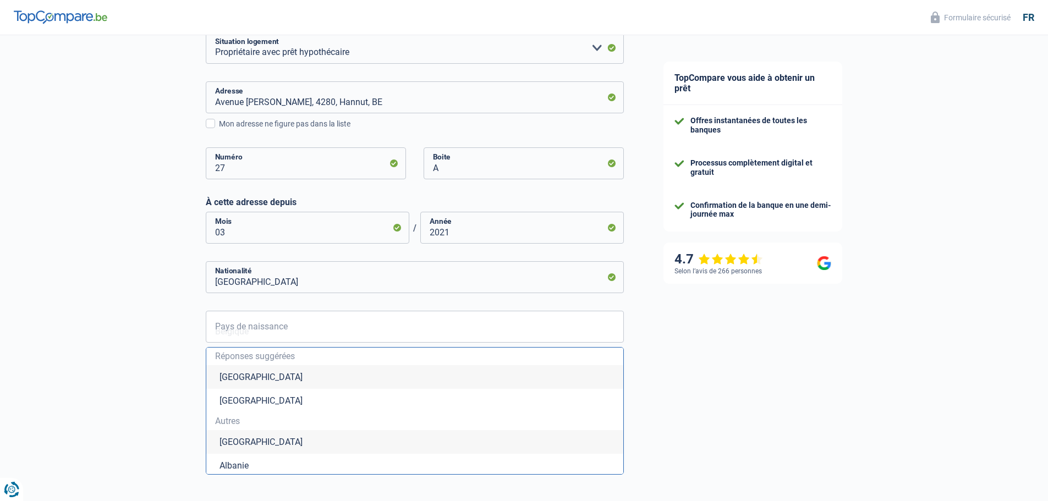
click at [301, 379] on li "Belgique" at bounding box center [414, 377] width 417 height 24
type input "Belgique"
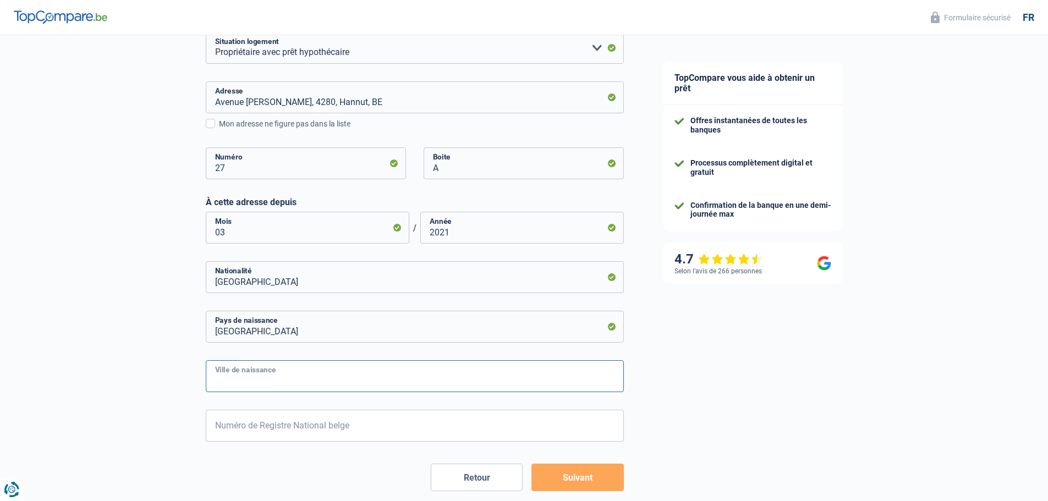
click at [317, 381] on input "Ville de naissance" at bounding box center [415, 376] width 418 height 32
type input "Tirlemont"
click at [601, 477] on button "Suivant" at bounding box center [577, 477] width 92 height 27
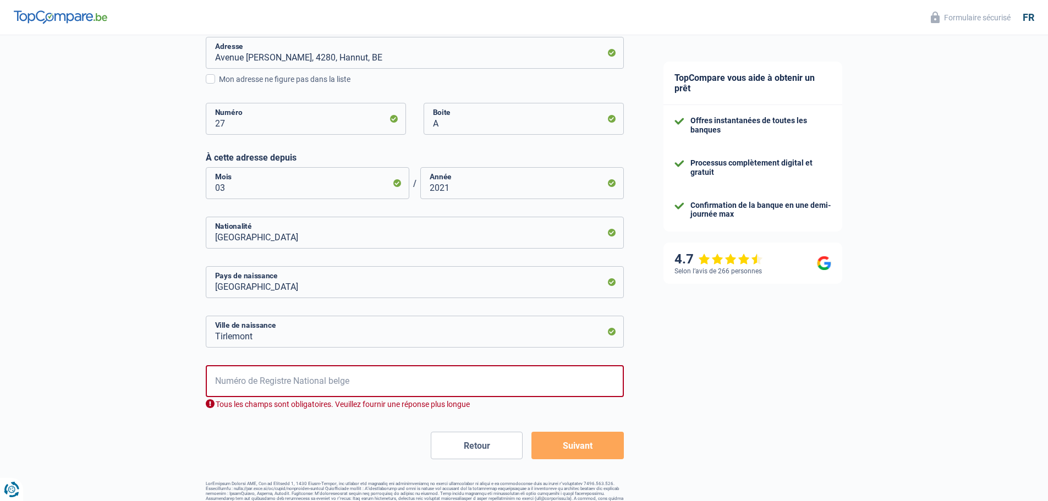
scroll to position [458, 0]
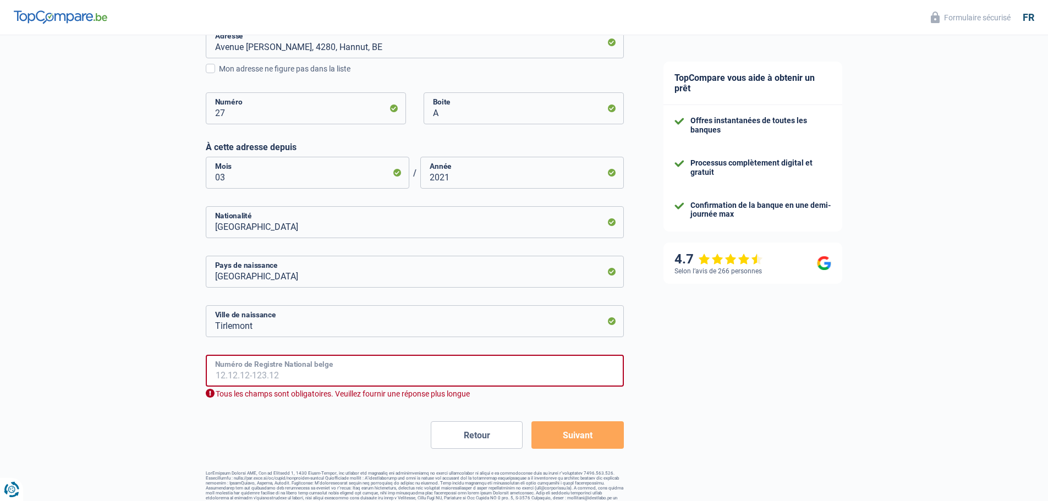
click at [315, 378] on input "Numéro de Registre National belge" at bounding box center [415, 371] width 418 height 32
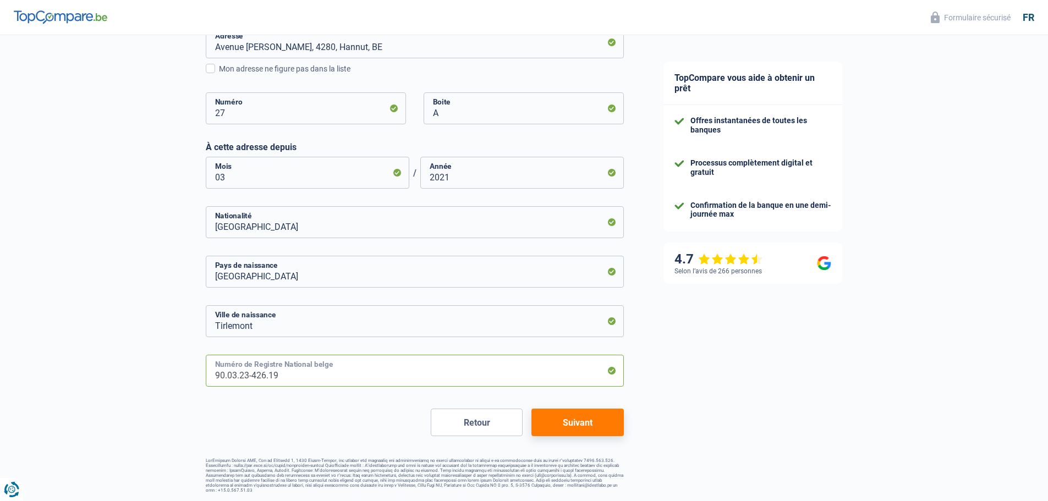
type input "90.03.23-426.19"
click at [570, 436] on button "Suivant" at bounding box center [577, 422] width 92 height 27
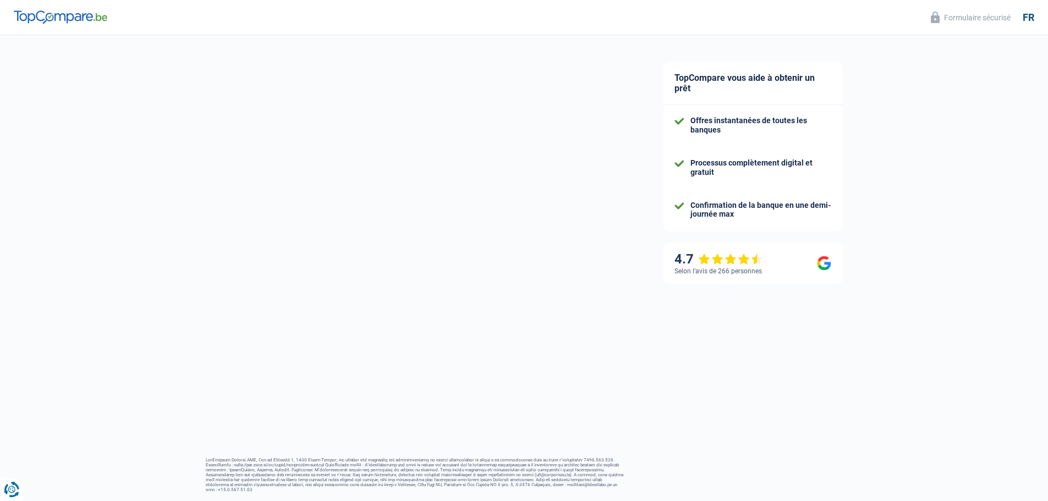
select select "familyAllowances"
select select "netSalary"
select select "mealVouchers"
select select "mortgage"
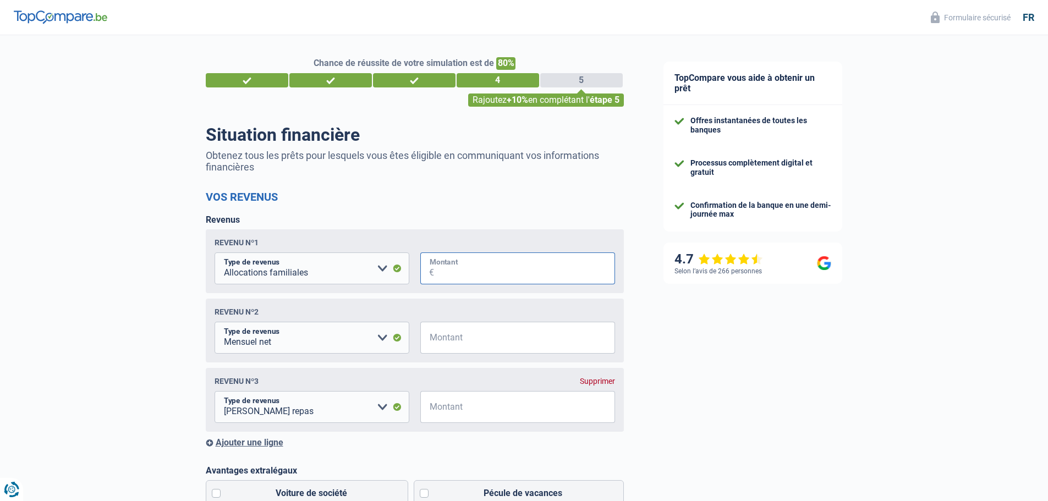
click at [471, 271] on input "Montant" at bounding box center [524, 268] width 181 height 32
type input "223"
click at [464, 344] on input "Montant" at bounding box center [524, 338] width 181 height 32
type input "2.559"
click at [509, 417] on input "Montant" at bounding box center [524, 407] width 181 height 32
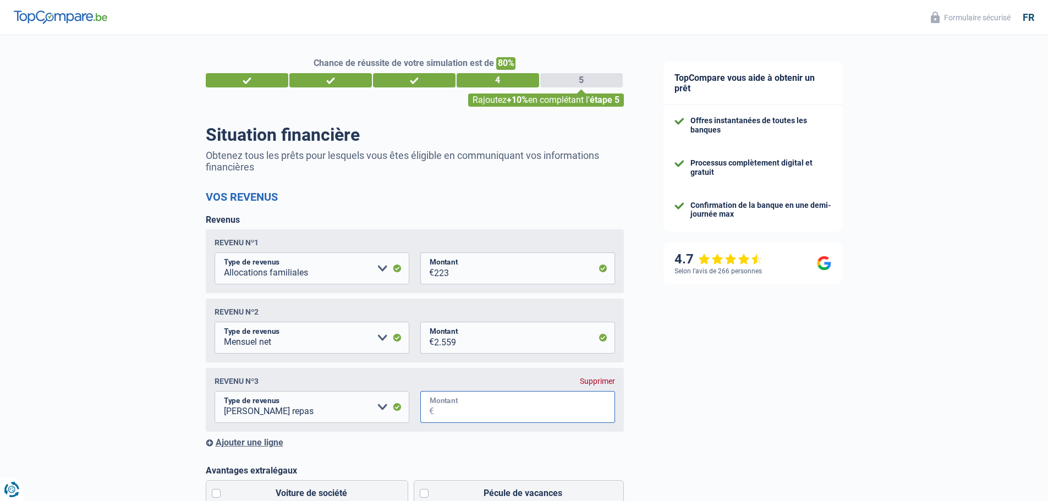
click at [478, 409] on input "Montant" at bounding box center [524, 407] width 181 height 32
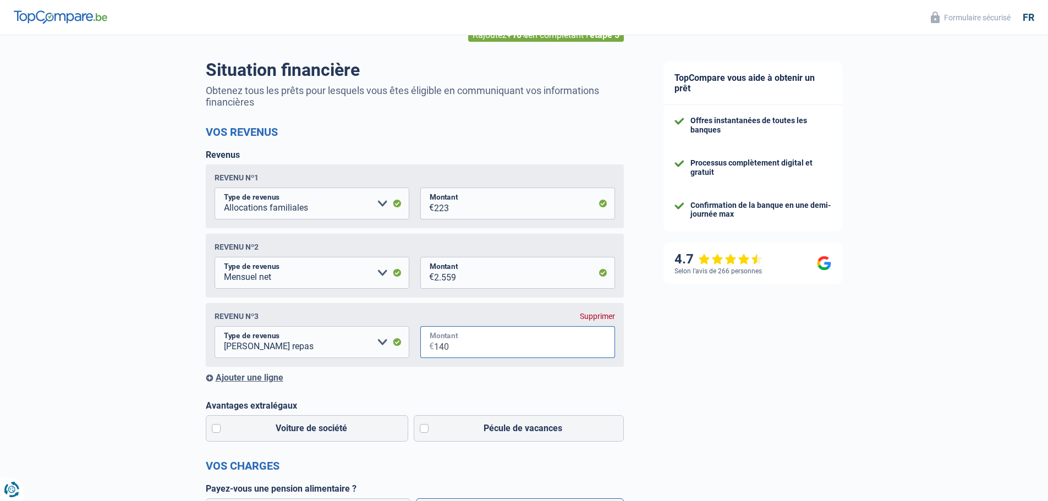
scroll to position [165, 0]
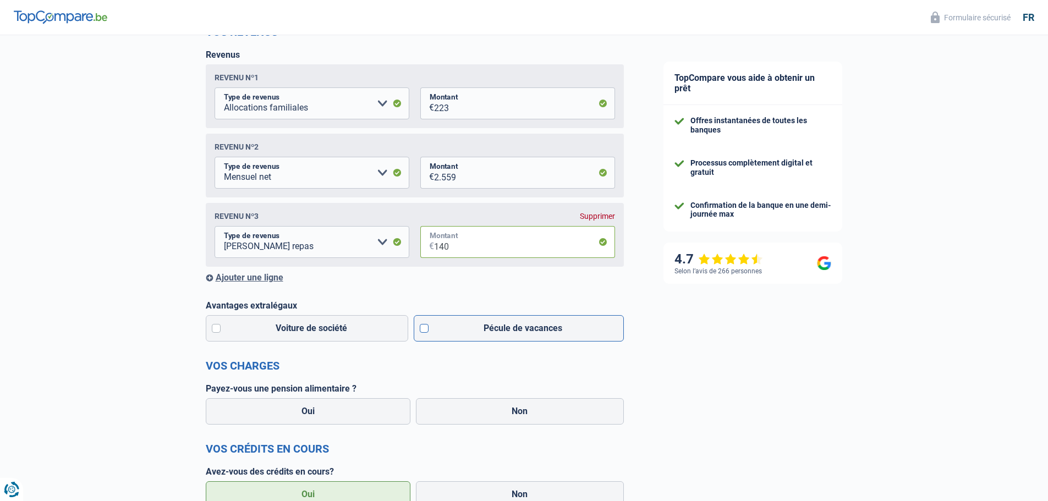
type input "140"
click at [426, 332] on label "Pécule de vacances" at bounding box center [519, 328] width 210 height 26
click at [426, 332] on input "Pécule de vacances" at bounding box center [519, 328] width 210 height 26
checkbox input "true"
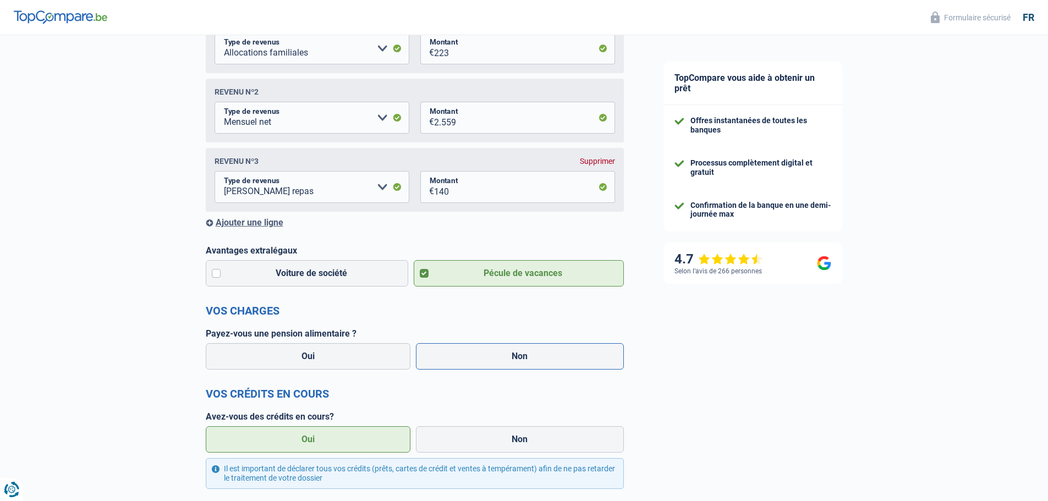
click at [516, 354] on label "Non" at bounding box center [520, 356] width 208 height 26
click at [516, 354] on input "Non" at bounding box center [520, 356] width 208 height 26
radio input "true"
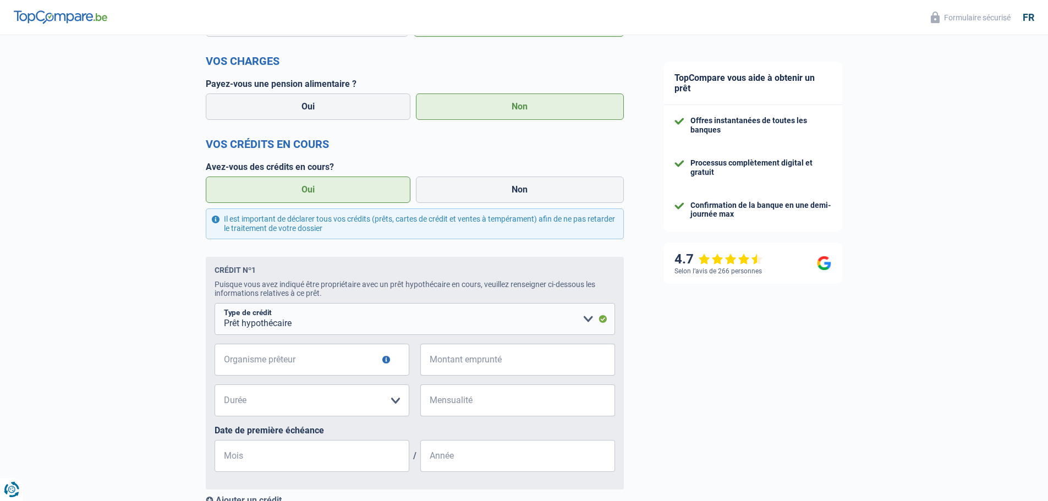
scroll to position [495, 0]
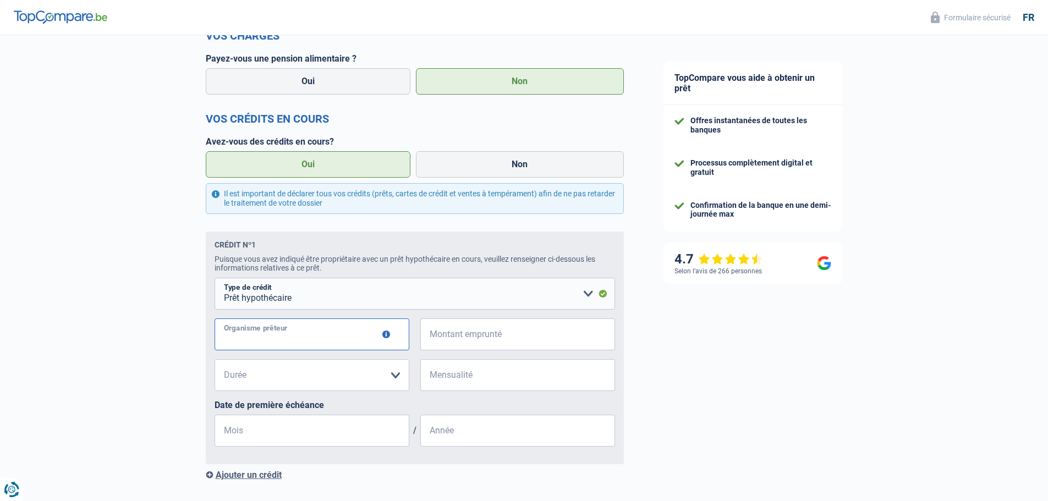
click at [326, 343] on input "Organisme prêteur" at bounding box center [311, 334] width 195 height 32
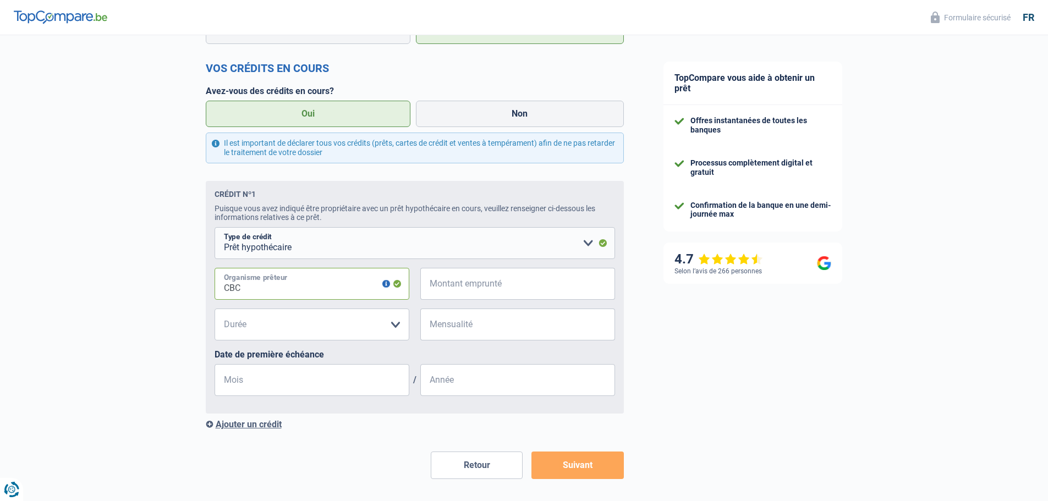
scroll to position [592, 0]
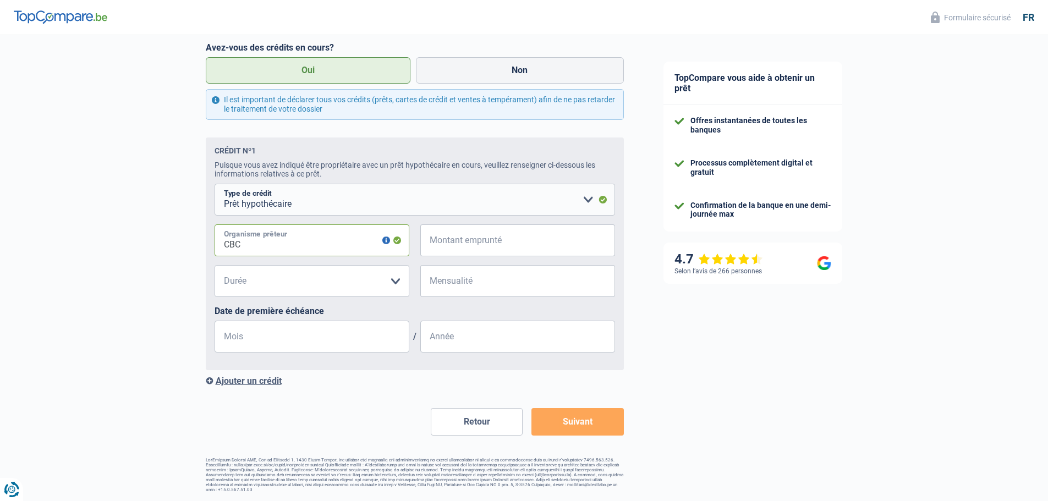
type input "CBC"
click at [480, 242] on input "Montant emprunté" at bounding box center [524, 240] width 181 height 32
type input "385.000"
click at [400, 284] on select "120 mois 180 mois 240 mois 300 mois 360 mois 420 mois Veuillez sélectionner une…" at bounding box center [311, 281] width 195 height 32
click at [338, 279] on select "120 mois 180 mois 240 mois 300 mois 360 mois 420 mois Veuillez sélectionner une…" at bounding box center [311, 281] width 195 height 32
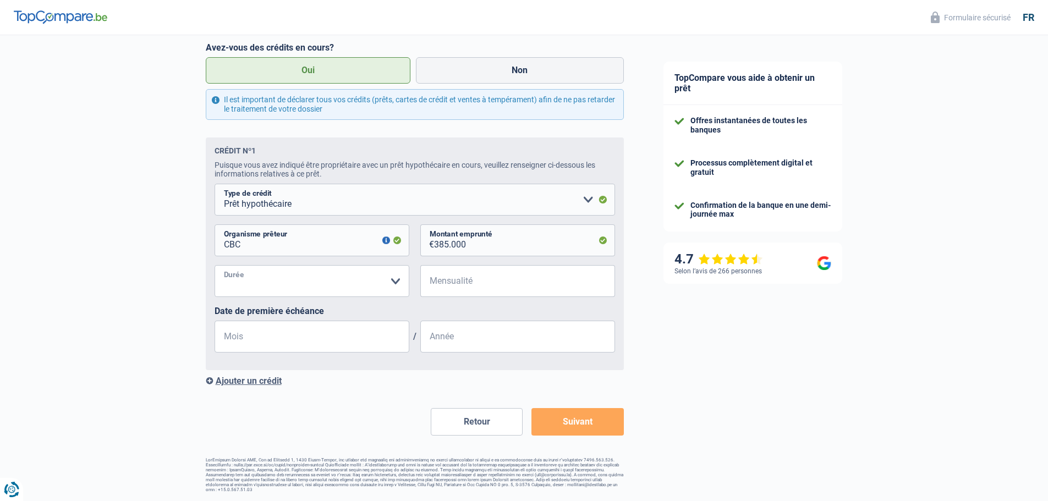
select select "300"
click at [214, 266] on select "120 mois 180 mois 240 mois 300 mois 360 mois 420 mois Veuillez sélectionner une…" at bounding box center [311, 281] width 195 height 32
click at [495, 285] on input "Mensualité" at bounding box center [524, 281] width 181 height 32
type input "1.561"
click at [370, 337] on input "Mois" at bounding box center [311, 337] width 195 height 32
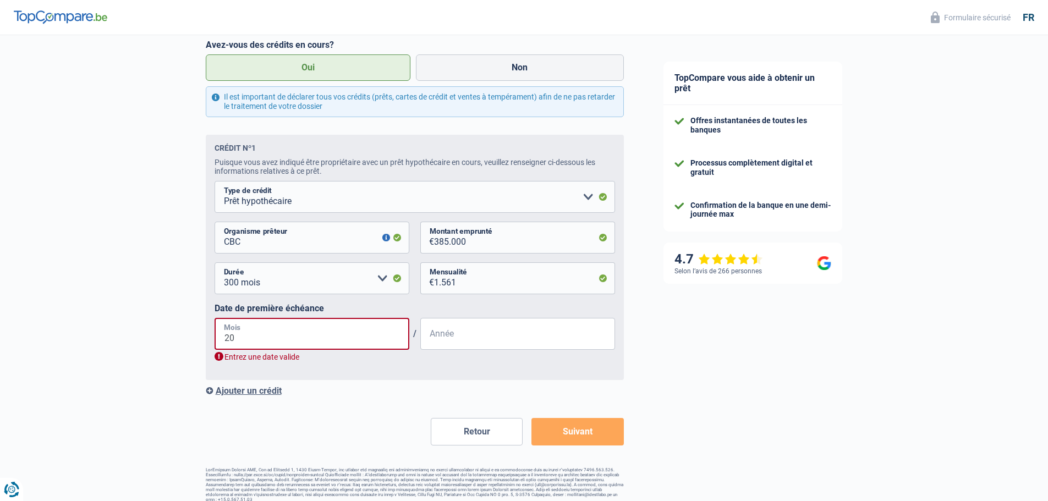
drag, startPoint x: 354, startPoint y: 339, endPoint x: 175, endPoint y: 338, distance: 178.7
type input "09"
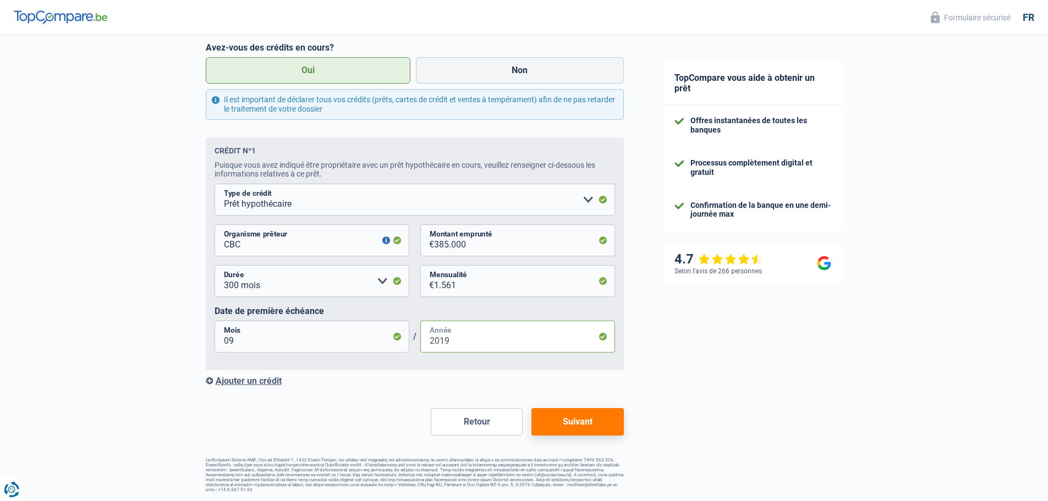
type input "2019"
click at [593, 422] on button "Suivant" at bounding box center [577, 421] width 92 height 27
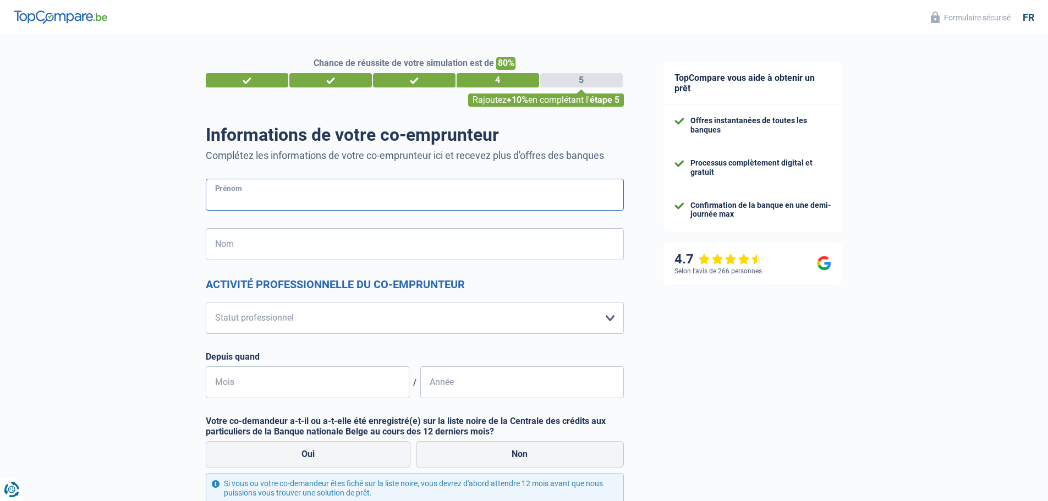
click at [339, 192] on input "Prénom" at bounding box center [415, 195] width 418 height 32
type input "David"
type input "Limme"
drag, startPoint x: 331, startPoint y: 307, endPoint x: 332, endPoint y: 316, distance: 8.9
click at [331, 309] on select "Ouvrier Employé privé Employé public Invalide Indépendant Pensionné Chômeur Mut…" at bounding box center [415, 318] width 418 height 32
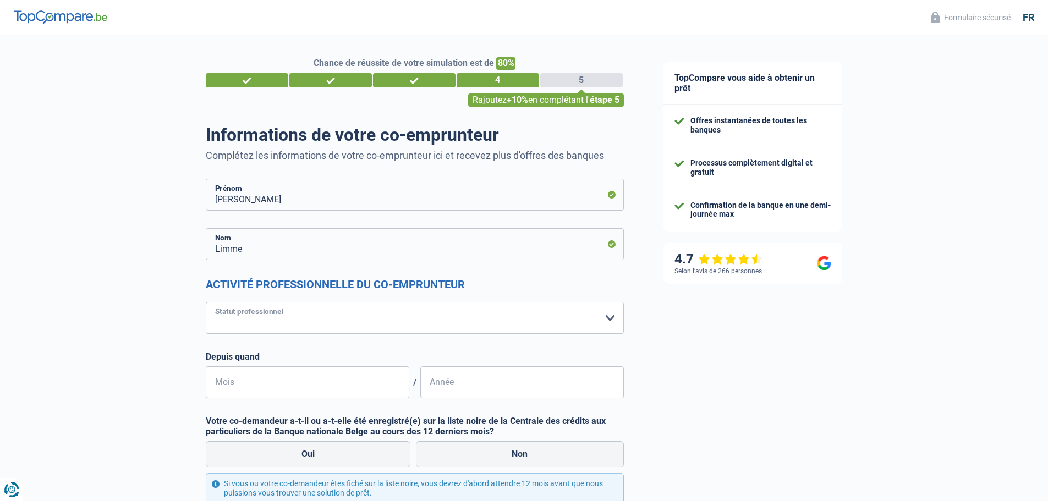
select select "privateEmployee"
click at [206, 302] on select "Ouvrier Employé privé Employé public Invalide Indépendant Pensionné Chômeur Mut…" at bounding box center [415, 318] width 418 height 32
select select "netSalary"
select select "mealVouchers"
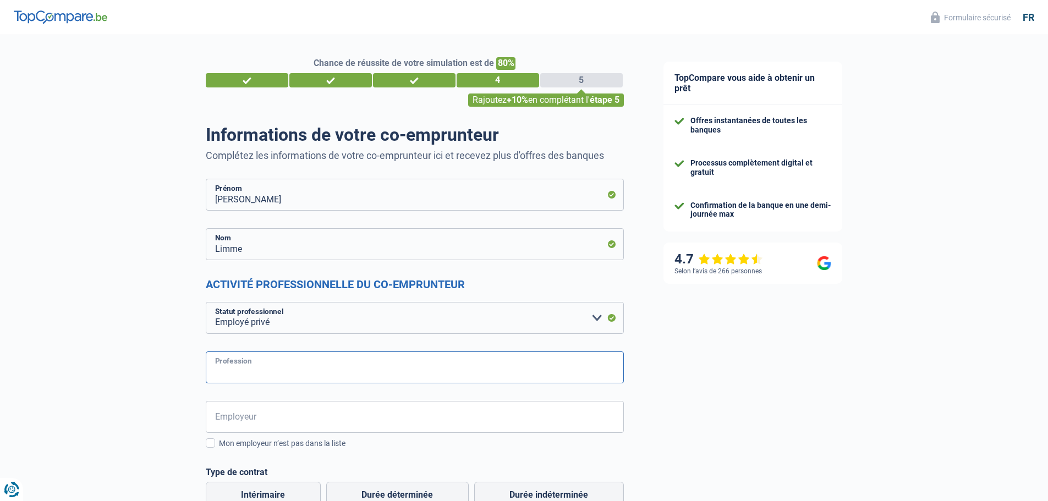
click at [302, 371] on input "Profession" at bounding box center [415, 367] width 418 height 32
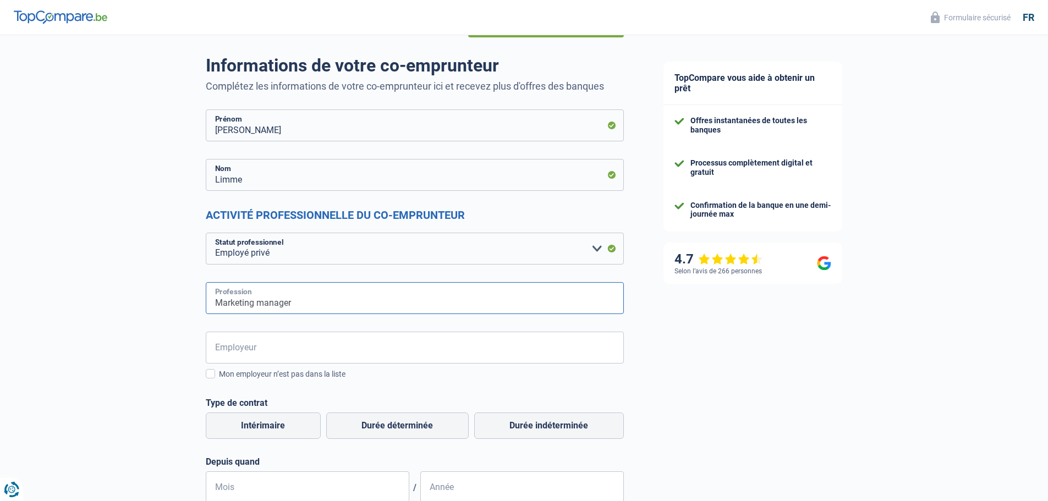
scroll to position [110, 0]
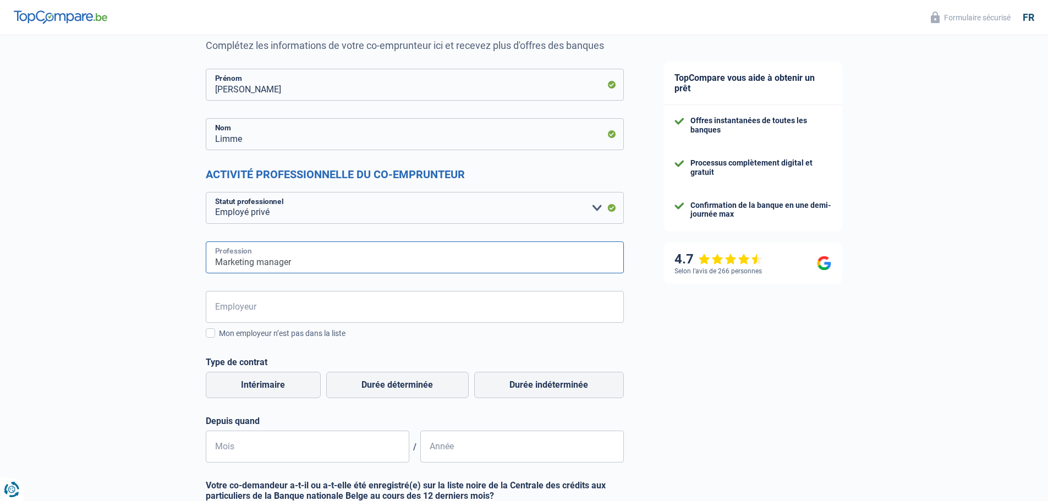
type input "Marketing manager"
click at [261, 305] on input "Employeur" at bounding box center [415, 307] width 418 height 32
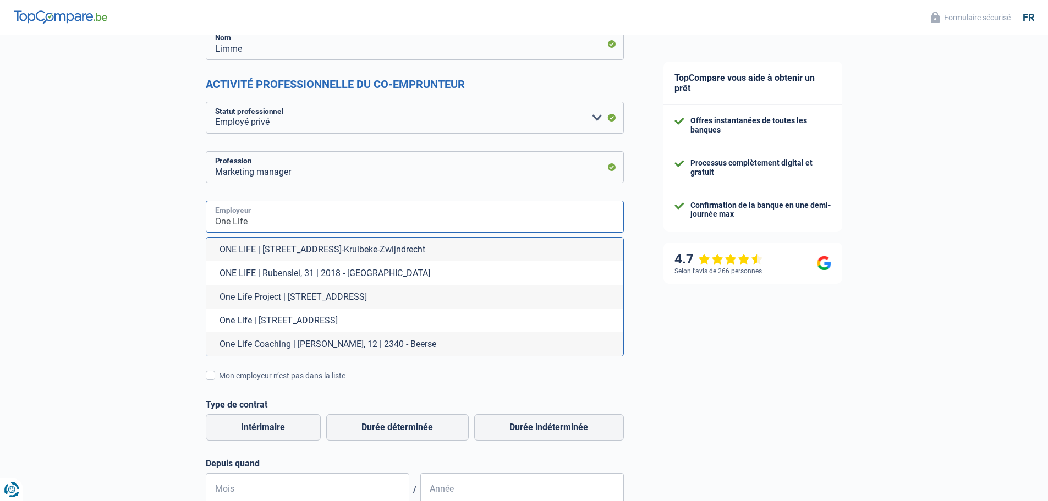
scroll to position [220, 0]
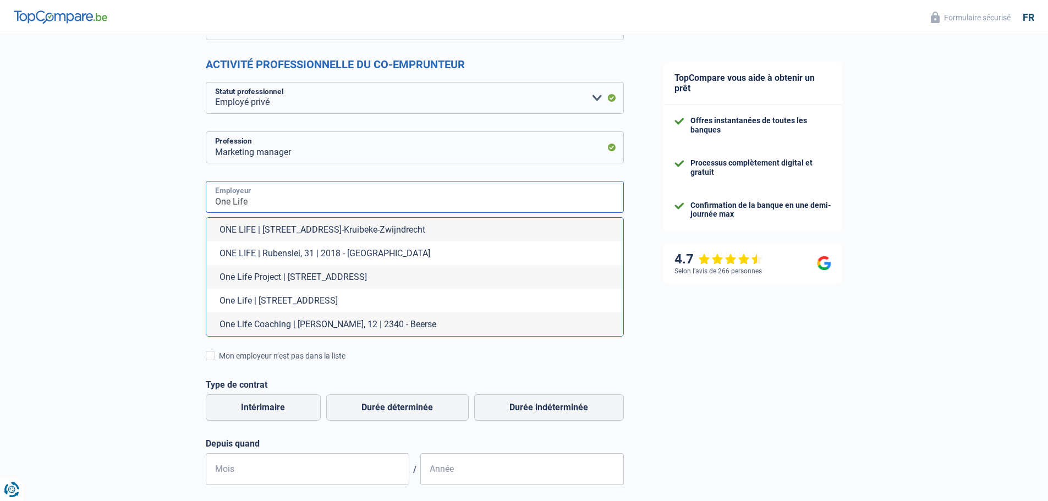
click at [339, 202] on input "One Life" at bounding box center [415, 197] width 418 height 32
type input "One Life"
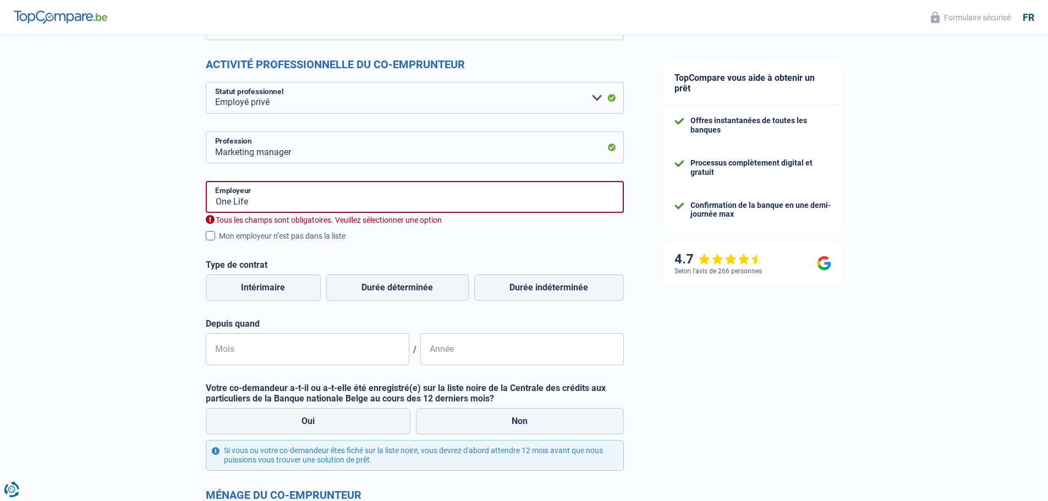
click at [211, 237] on span at bounding box center [210, 235] width 9 height 9
click at [219, 242] on input "Mon employeur n’est pas dans la liste" at bounding box center [219, 242] width 0 height 0
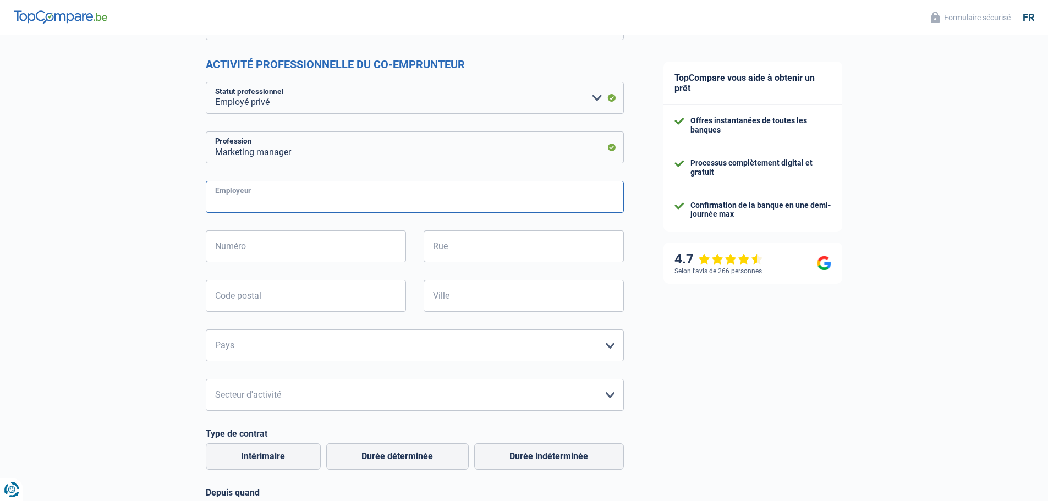
click at [299, 199] on input "Employeur" at bounding box center [415, 197] width 418 height 32
type input "One Life"
click at [280, 247] on input "Numéro" at bounding box center [306, 246] width 200 height 32
click at [470, 251] on input "Rue" at bounding box center [523, 246] width 200 height 32
type input "Avenue Albert Einstein"
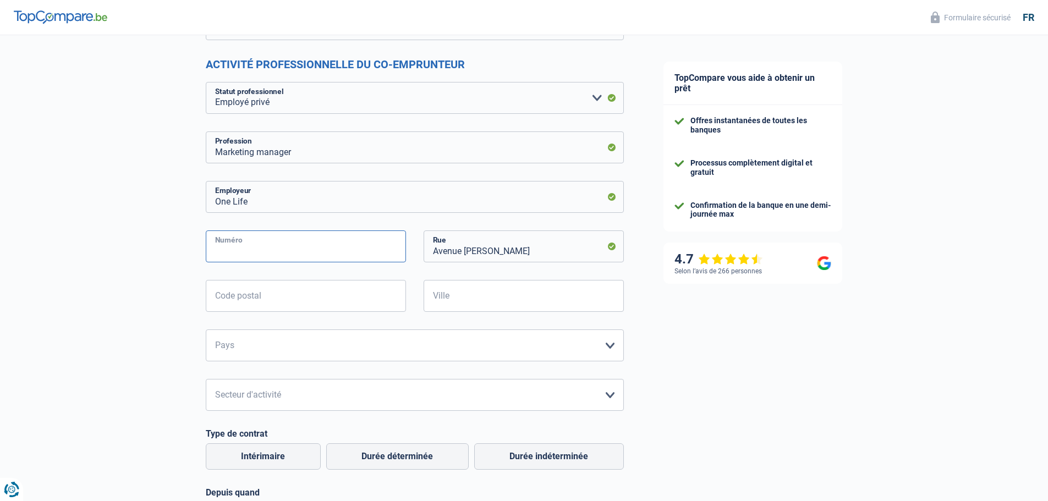
click at [266, 249] on input "Numéro" at bounding box center [306, 246] width 200 height 32
type input "15"
click at [260, 298] on input "Code postal" at bounding box center [306, 296] width 200 height 32
type input "1348"
click at [470, 296] on input "Ville" at bounding box center [523, 296] width 200 height 32
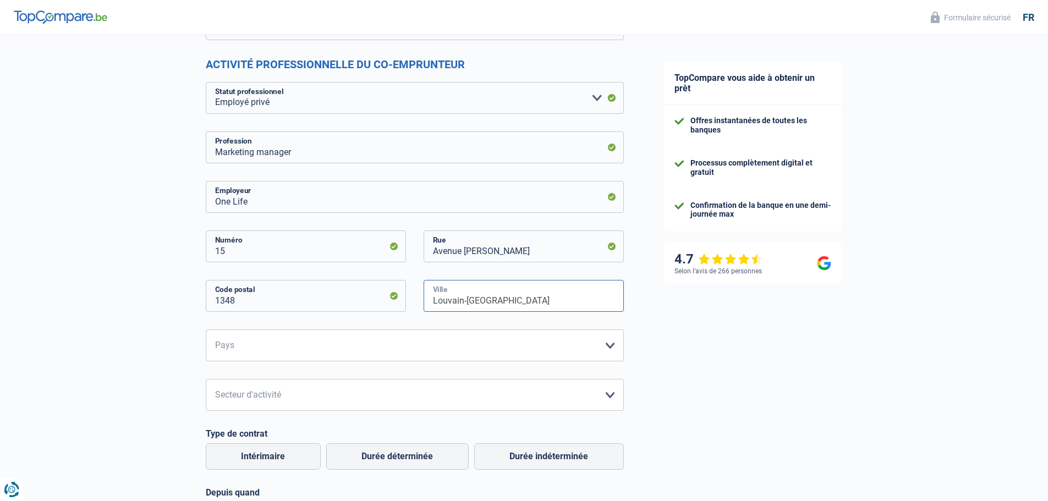
type input "Louvain-la-Neuve"
click at [464, 345] on select "Belgique France Allemagne Italie Luxembourg Pays-Bas Espagne Suisse Veuillez sé…" at bounding box center [415, 345] width 418 height 32
select select "BE"
click at [206, 330] on select "Belgique France Allemagne Italie Luxembourg Pays-Bas Espagne Suisse Veuillez sé…" at bounding box center [415, 345] width 418 height 32
click at [293, 392] on select "Agriculture/Pêche Industrie Horeca Courier/Fitness/Taxi Construction Banques/As…" at bounding box center [415, 395] width 418 height 32
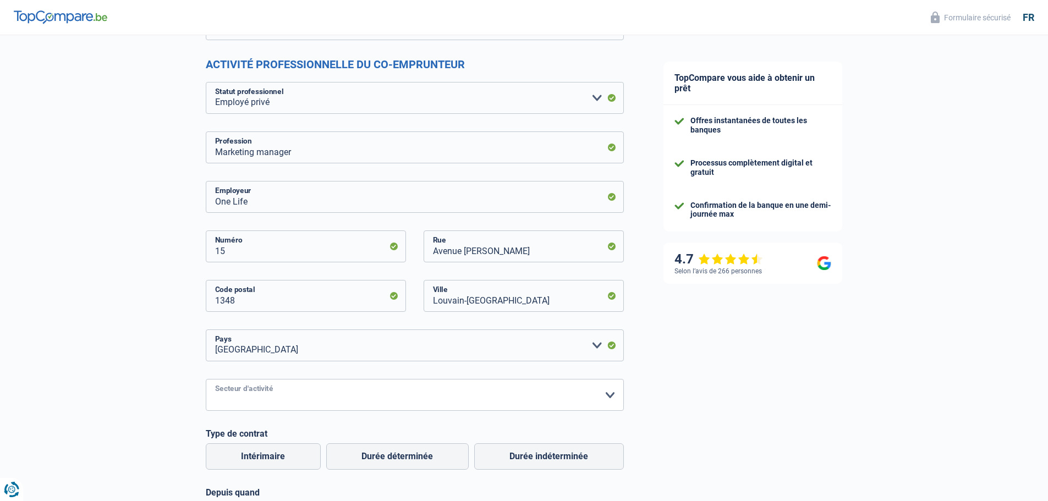
select select "smallCompanies"
click at [206, 379] on select "Agriculture/Pêche Industrie Horeca Courier/Fitness/Taxi Construction Banques/As…" at bounding box center [415, 395] width 418 height 32
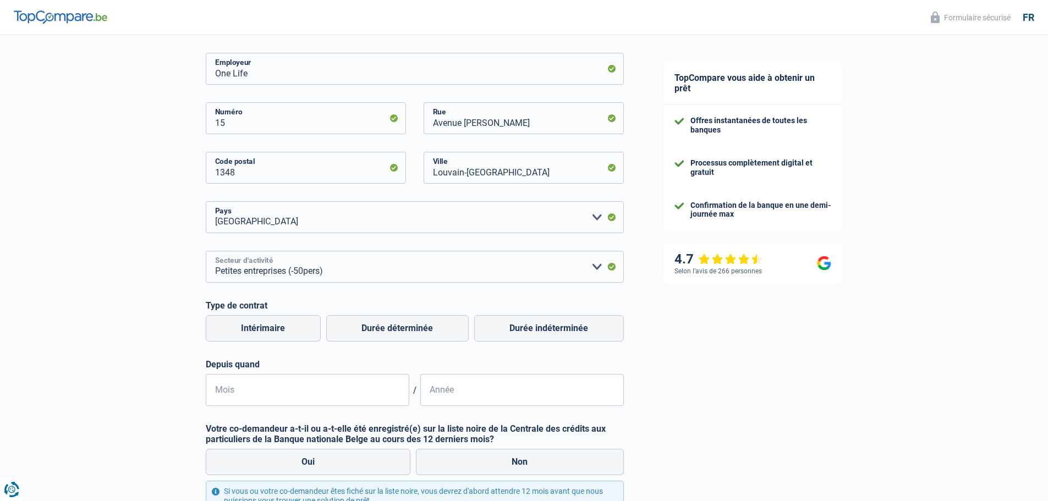
scroll to position [385, 0]
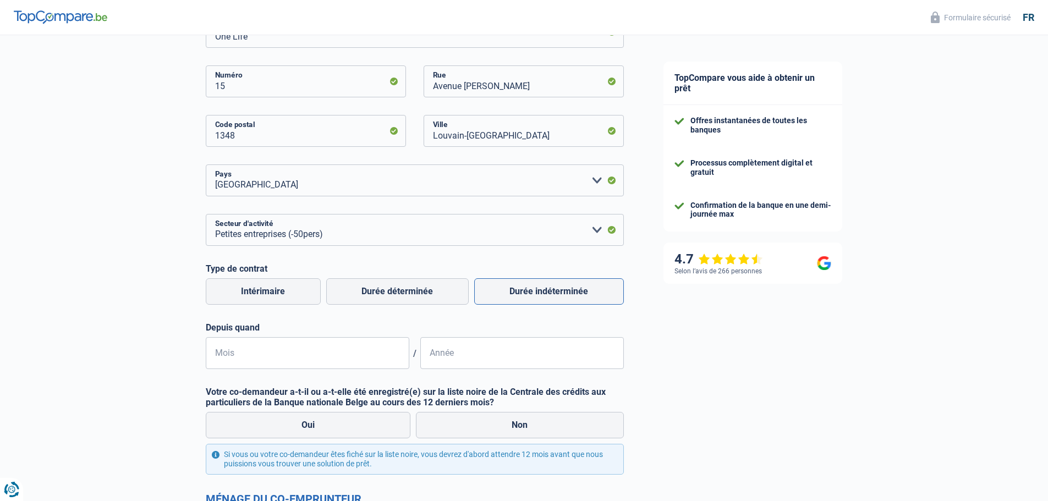
click at [539, 291] on label "Durée indéterminée" at bounding box center [549, 291] width 150 height 26
click at [539, 291] on input "Durée indéterminée" at bounding box center [549, 291] width 150 height 26
radio input "true"
click at [389, 355] on input "Mois" at bounding box center [307, 353] width 203 height 32
type input "04"
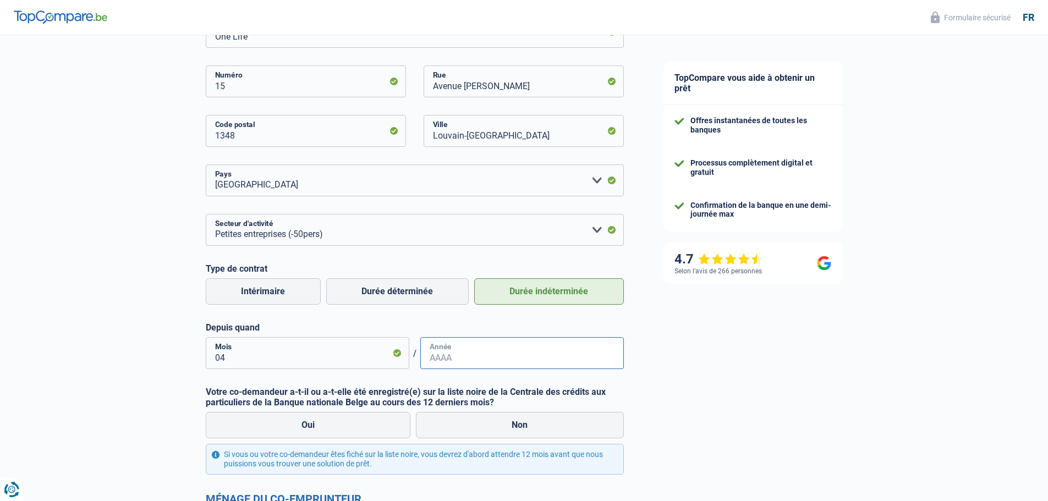
click at [509, 358] on input "Année" at bounding box center [521, 353] width 203 height 32
type input "2023"
click at [541, 431] on label "Non" at bounding box center [520, 425] width 208 height 26
click at [541, 431] on input "Non" at bounding box center [520, 425] width 208 height 26
radio input "true"
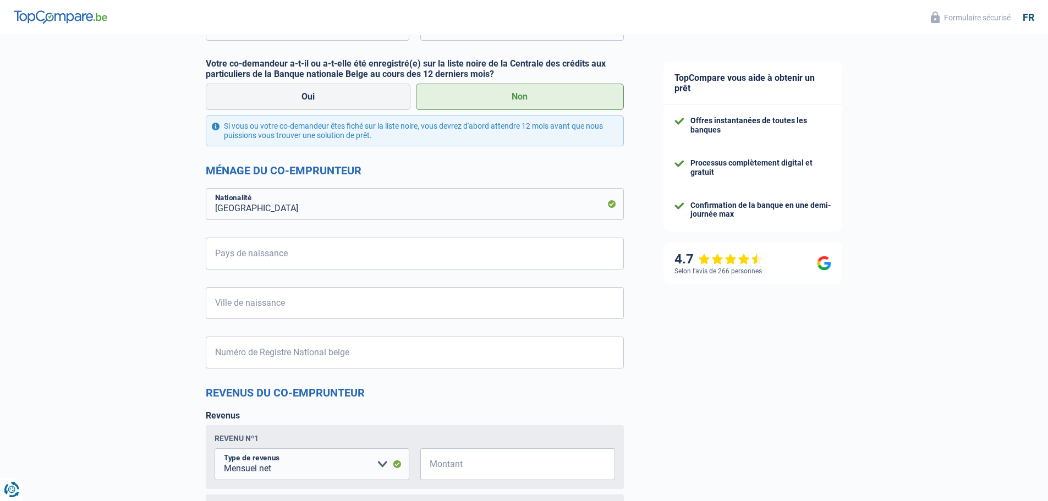
scroll to position [715, 0]
click at [346, 252] on input "Pays de naissance" at bounding box center [415, 252] width 418 height 32
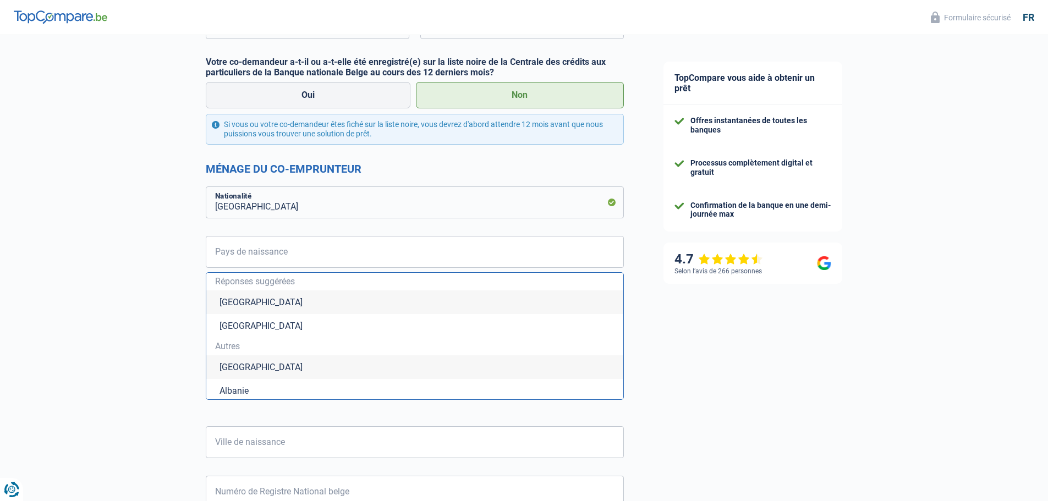
click at [270, 305] on li "Belgique" at bounding box center [414, 302] width 417 height 24
type input "Belgique"
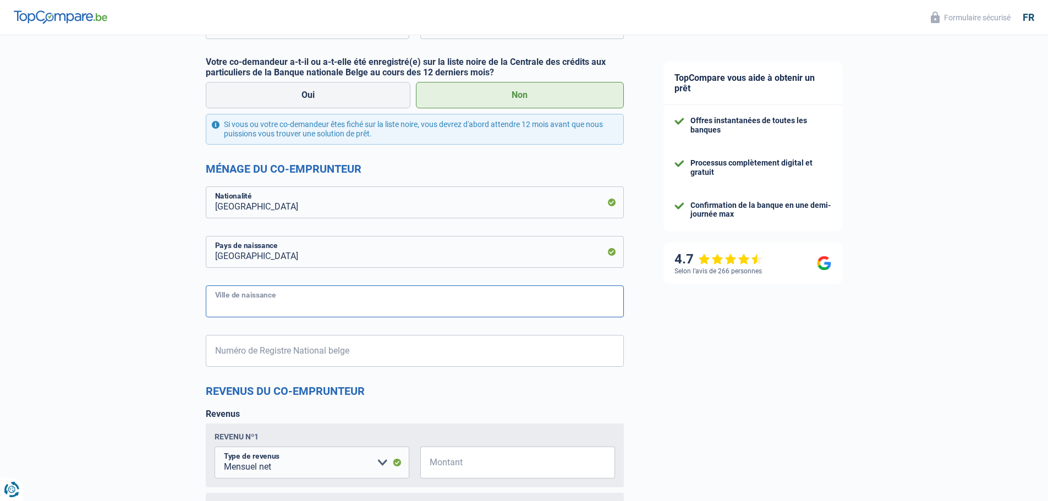
click at [327, 307] on input "Ville de naissance" at bounding box center [415, 301] width 418 height 32
type input "o"
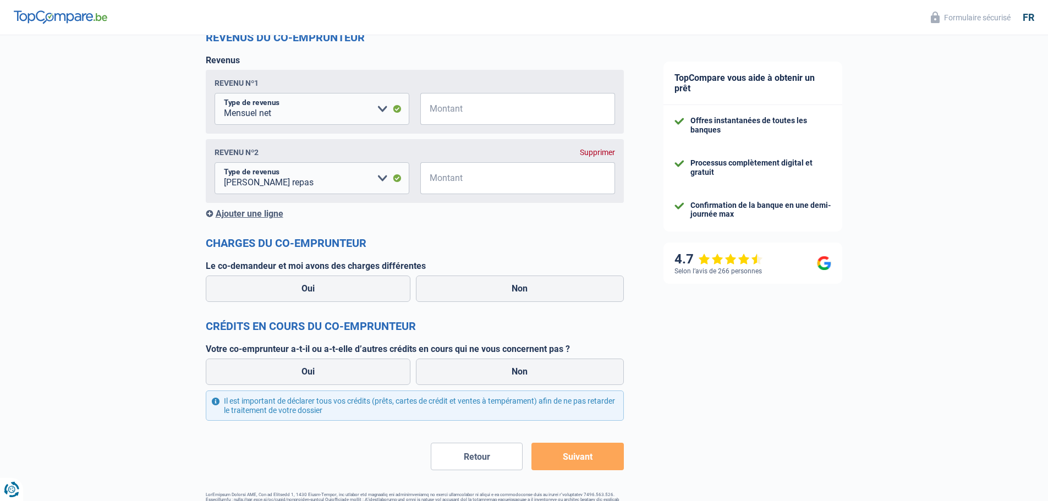
scroll to position [1103, 0]
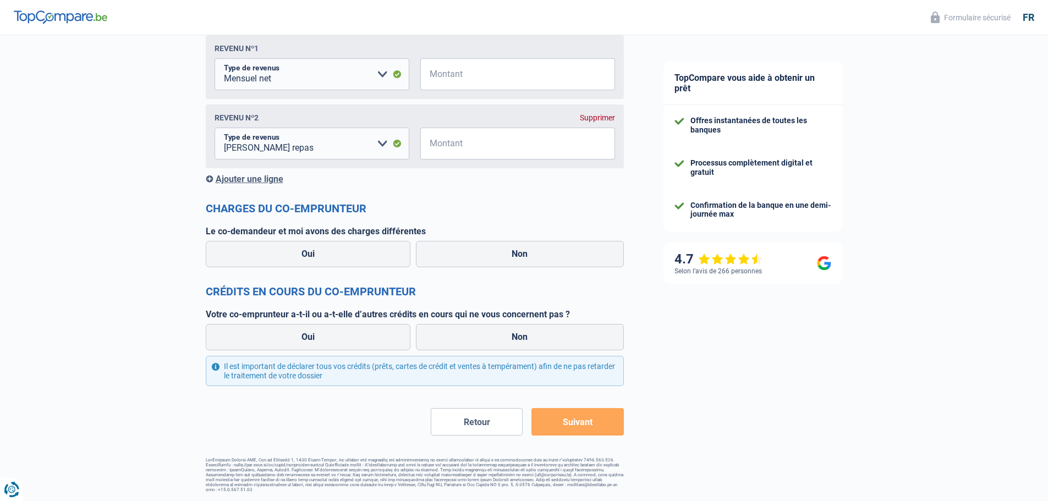
type input "Rocourt"
click at [458, 420] on button "Retour" at bounding box center [477, 421] width 92 height 27
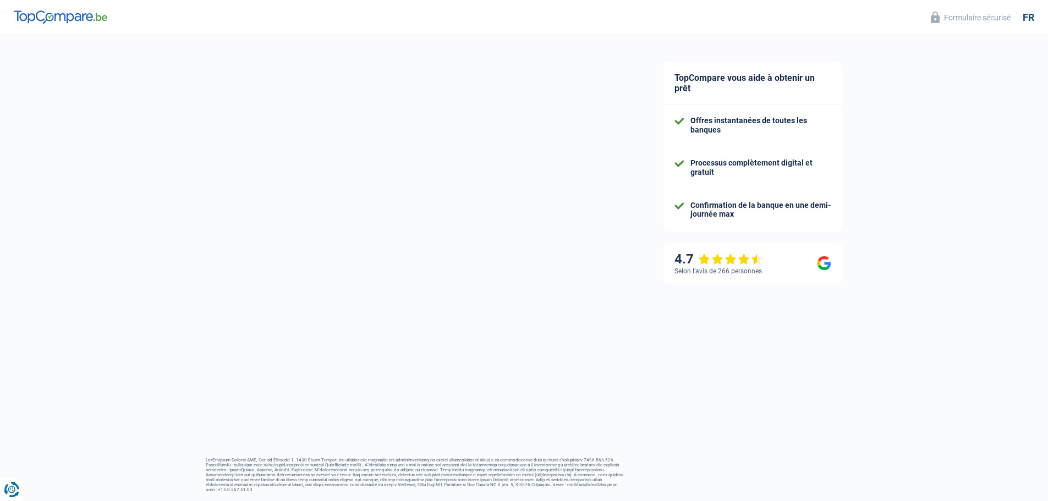
select select "familyAllowances"
select select "netSalary"
select select "mealVouchers"
select select "mortgage"
select select "300"
